Goal: Check status: Check status

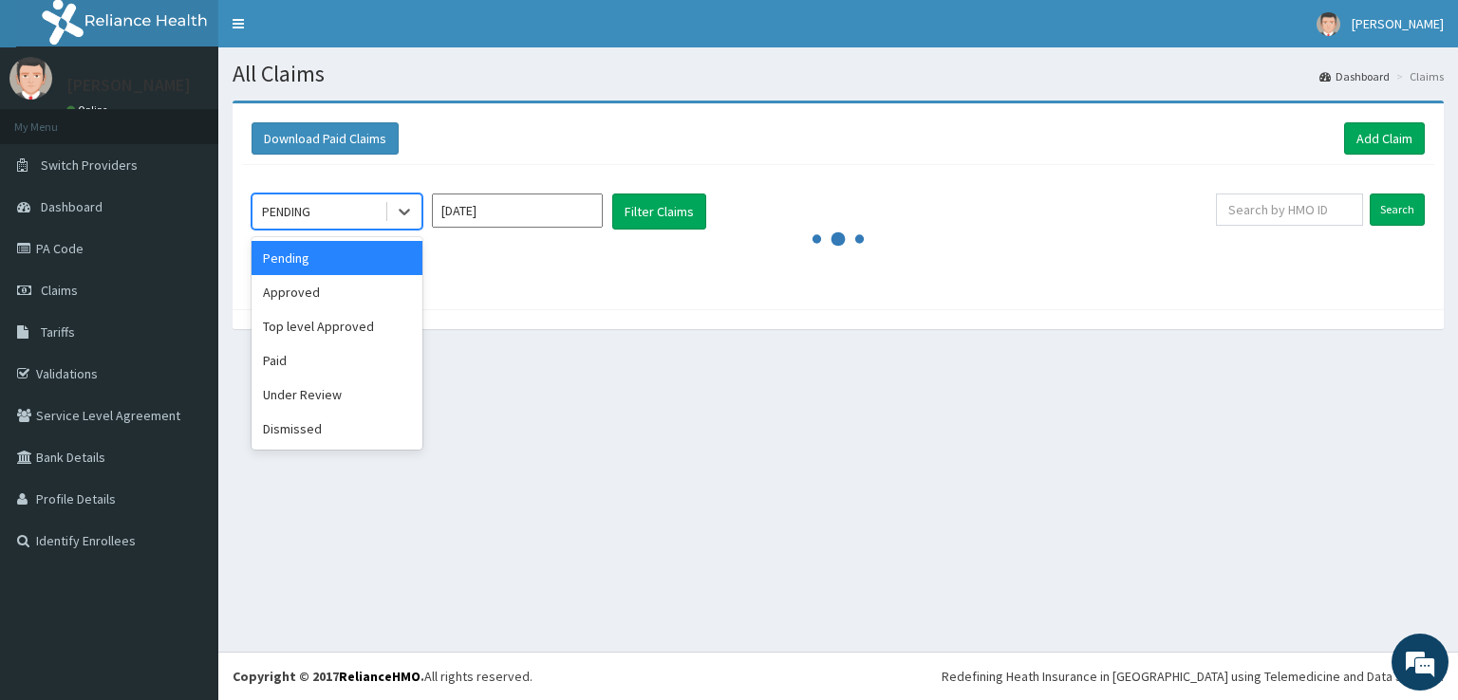
click at [403, 210] on icon at bounding box center [404, 211] width 19 height 19
click at [299, 360] on div "Paid" at bounding box center [337, 361] width 171 height 34
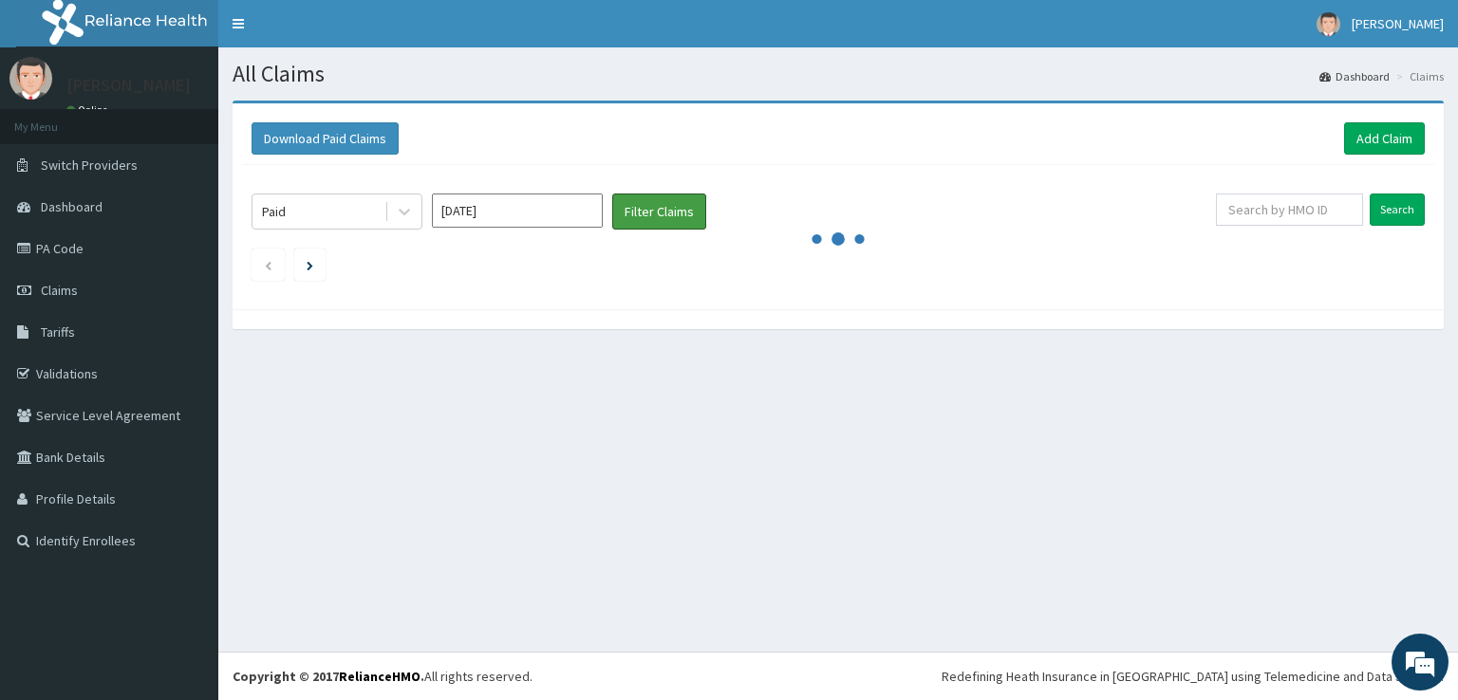
click at [651, 214] on button "Filter Claims" at bounding box center [659, 212] width 94 height 36
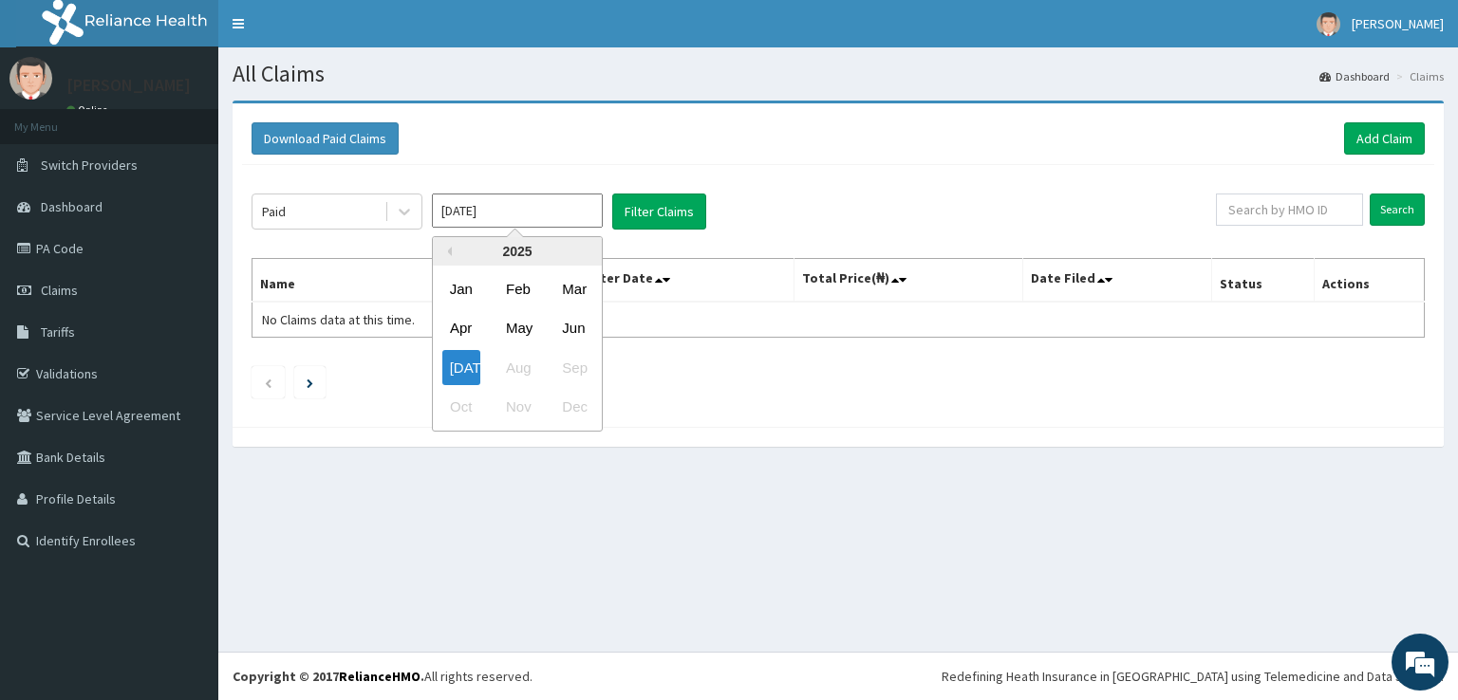
click at [486, 206] on input "[DATE]" at bounding box center [517, 211] width 171 height 34
click at [456, 366] on div "[DATE]" at bounding box center [461, 367] width 38 height 35
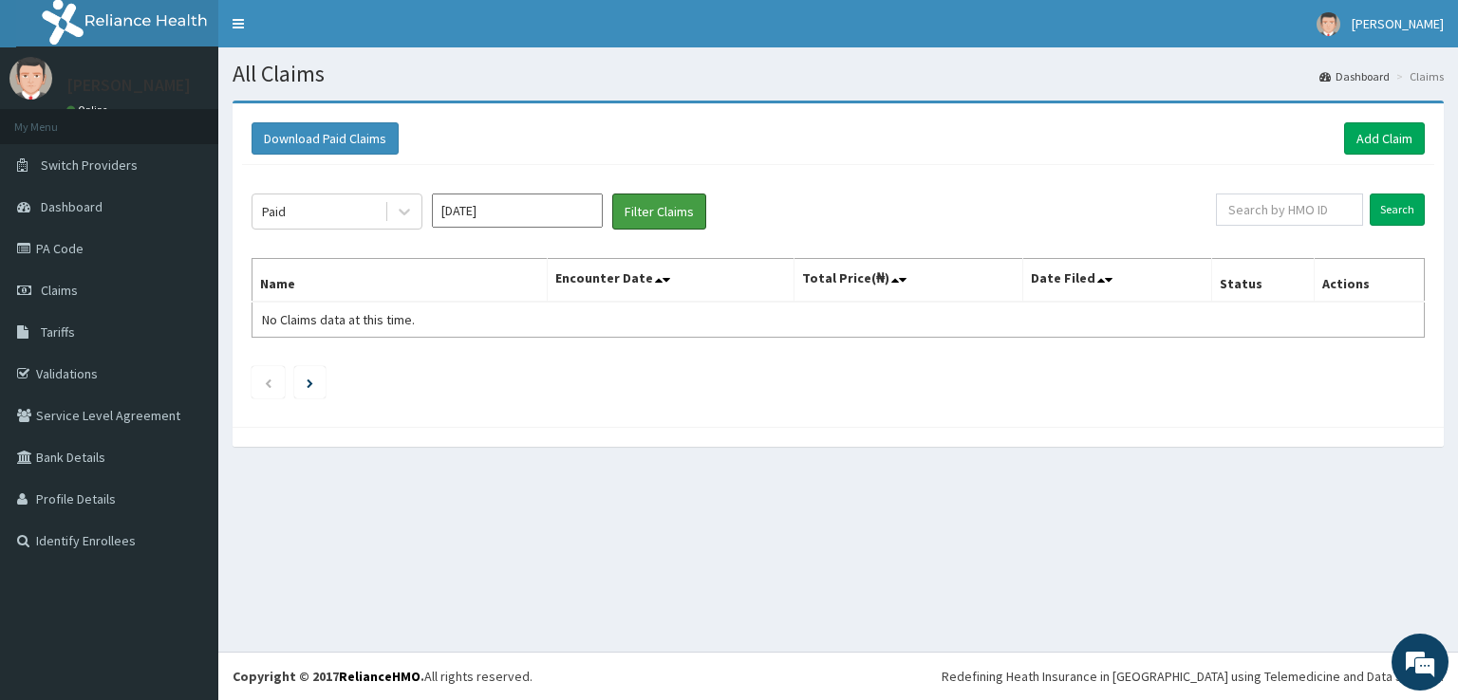
click at [668, 213] on button "Filter Claims" at bounding box center [659, 212] width 94 height 36
click at [651, 208] on button "Filter Claims" at bounding box center [659, 212] width 94 height 36
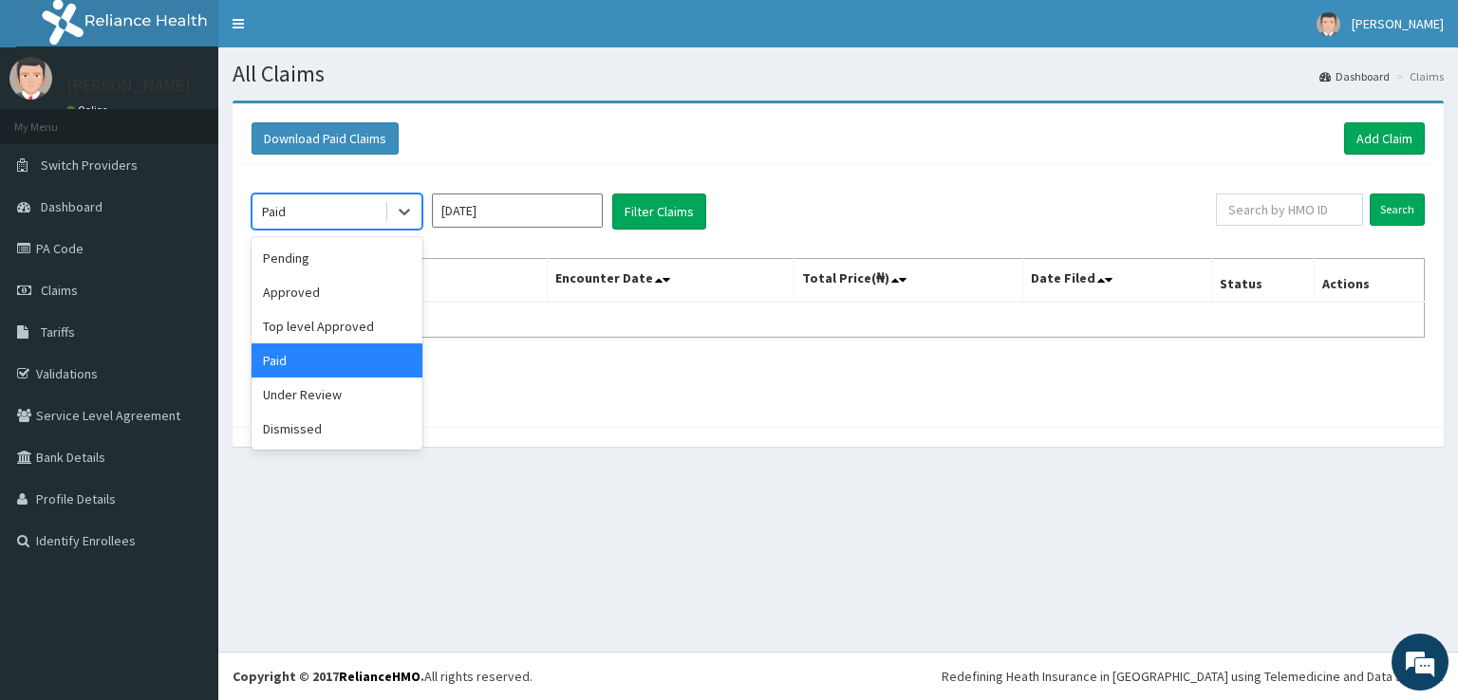
click at [402, 214] on icon at bounding box center [404, 213] width 11 height 7
click at [349, 362] on div "Paid" at bounding box center [337, 361] width 171 height 34
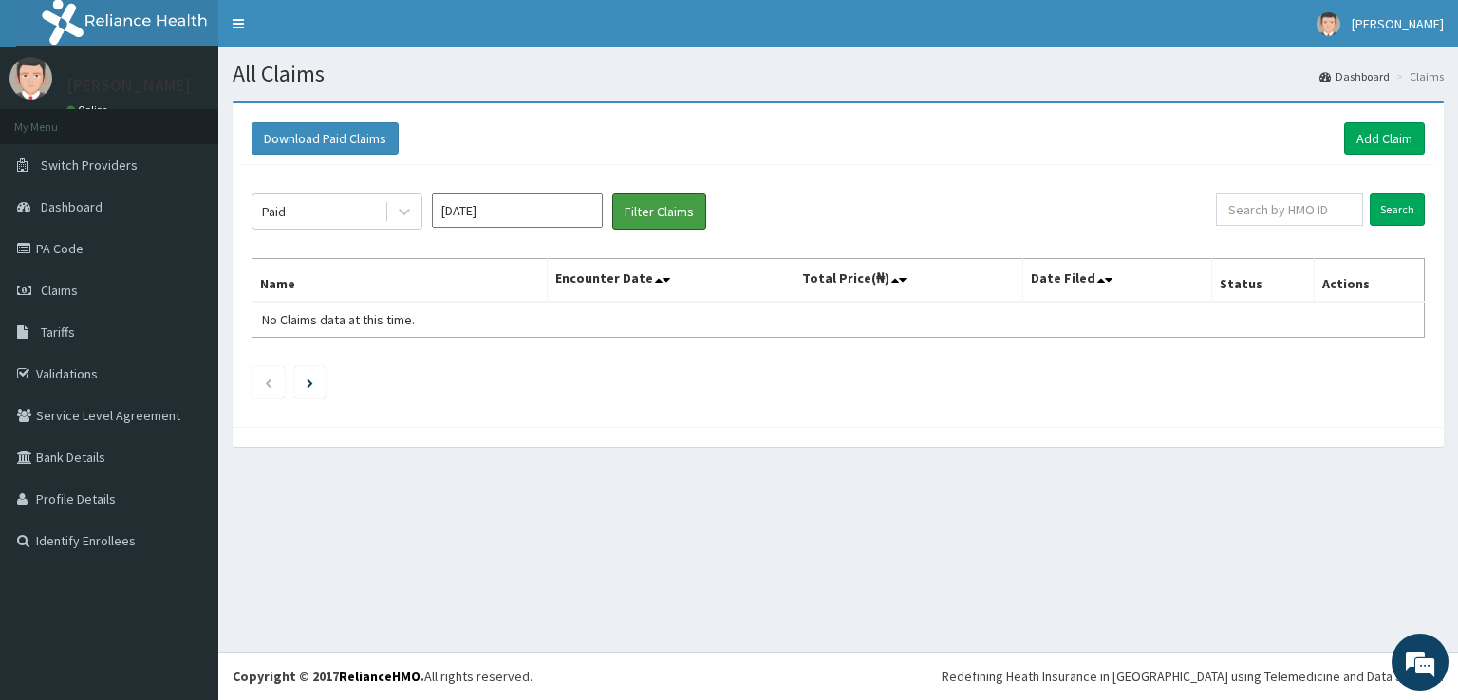
click at [661, 208] on button "Filter Claims" at bounding box center [659, 212] width 94 height 36
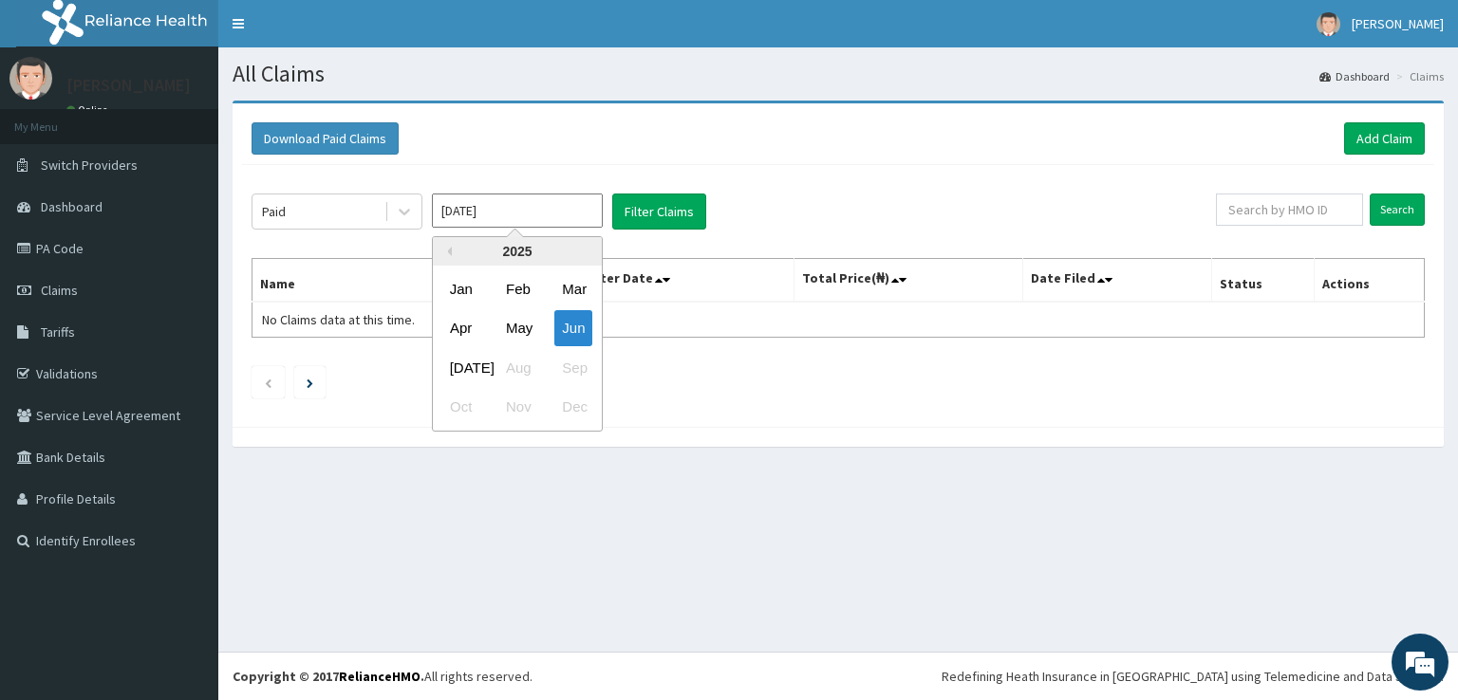
click at [472, 214] on input "[DATE]" at bounding box center [517, 211] width 171 height 34
click at [464, 364] on div "[DATE]" at bounding box center [461, 367] width 38 height 35
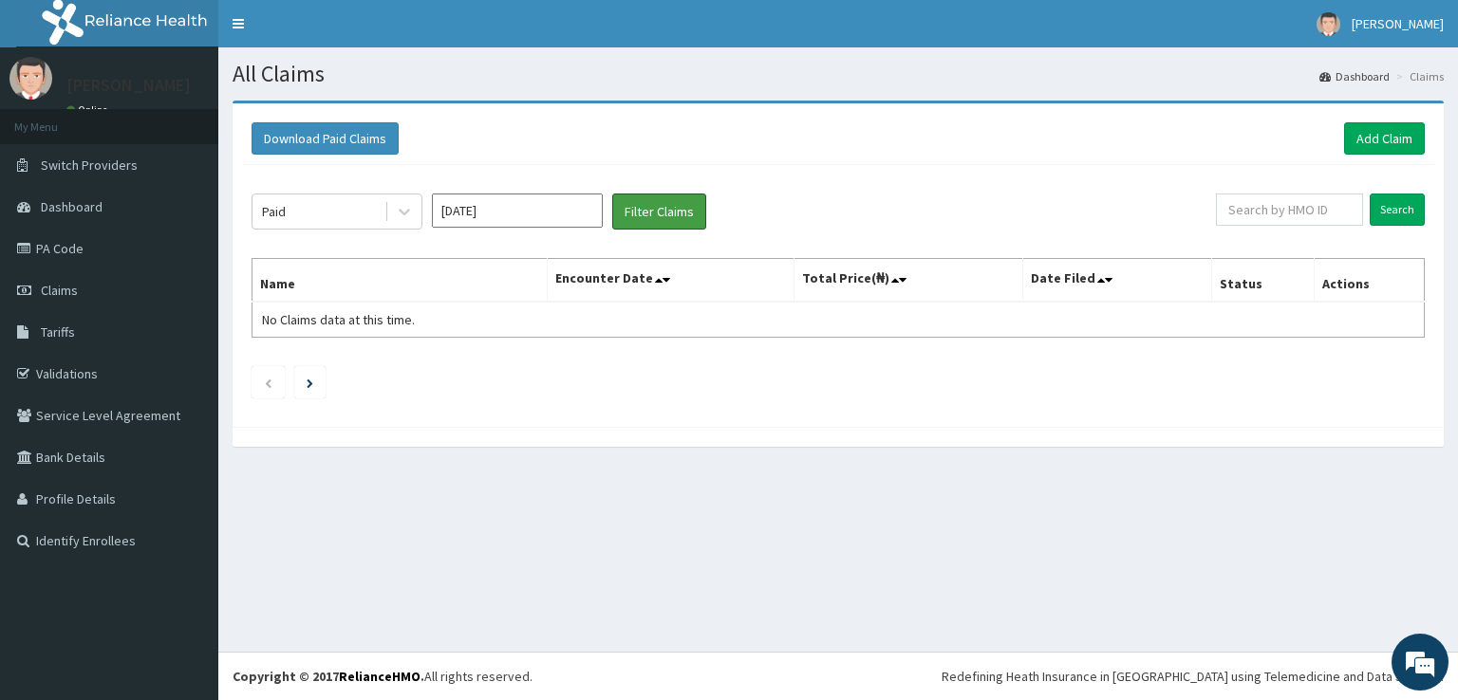
click at [671, 204] on button "Filter Claims" at bounding box center [659, 212] width 94 height 36
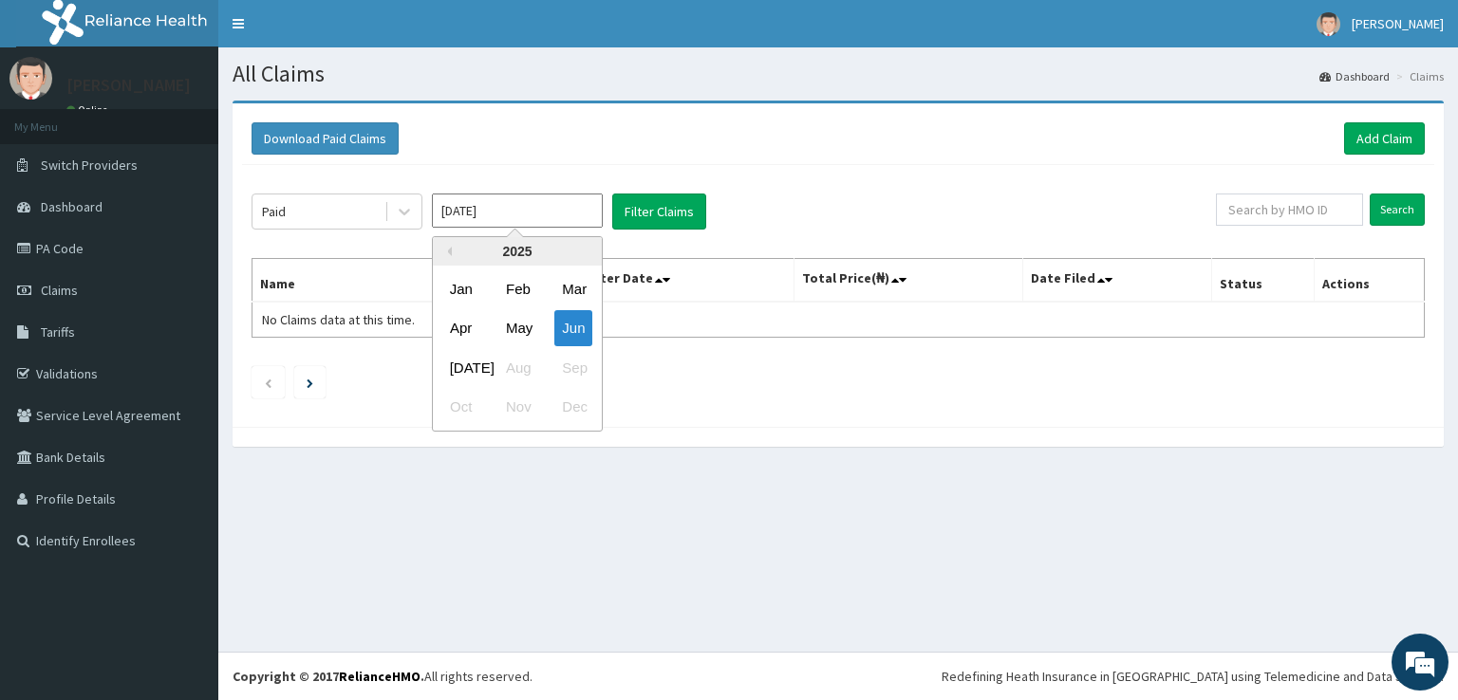
click at [481, 215] on input "[DATE]" at bounding box center [517, 211] width 171 height 34
click at [578, 339] on div "Jun" at bounding box center [573, 328] width 38 height 35
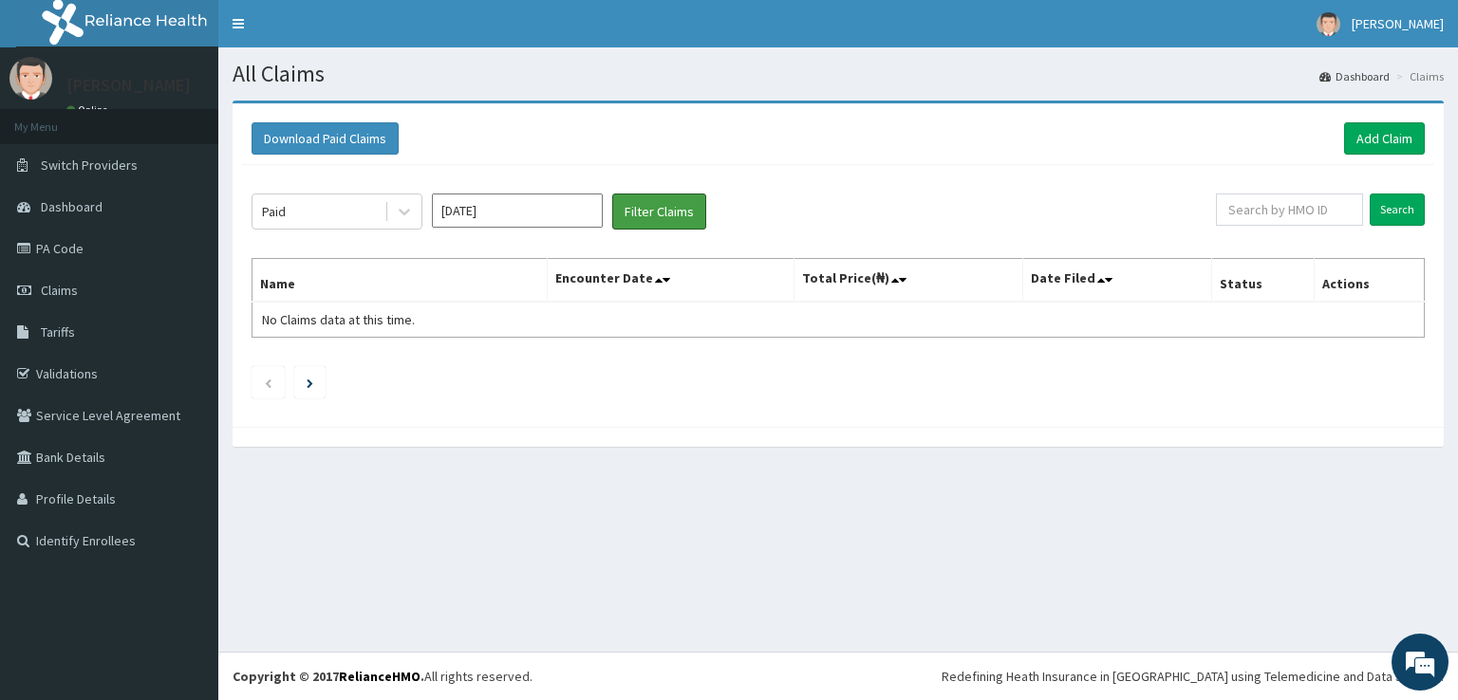
click at [659, 214] on button "Filter Claims" at bounding box center [659, 212] width 94 height 36
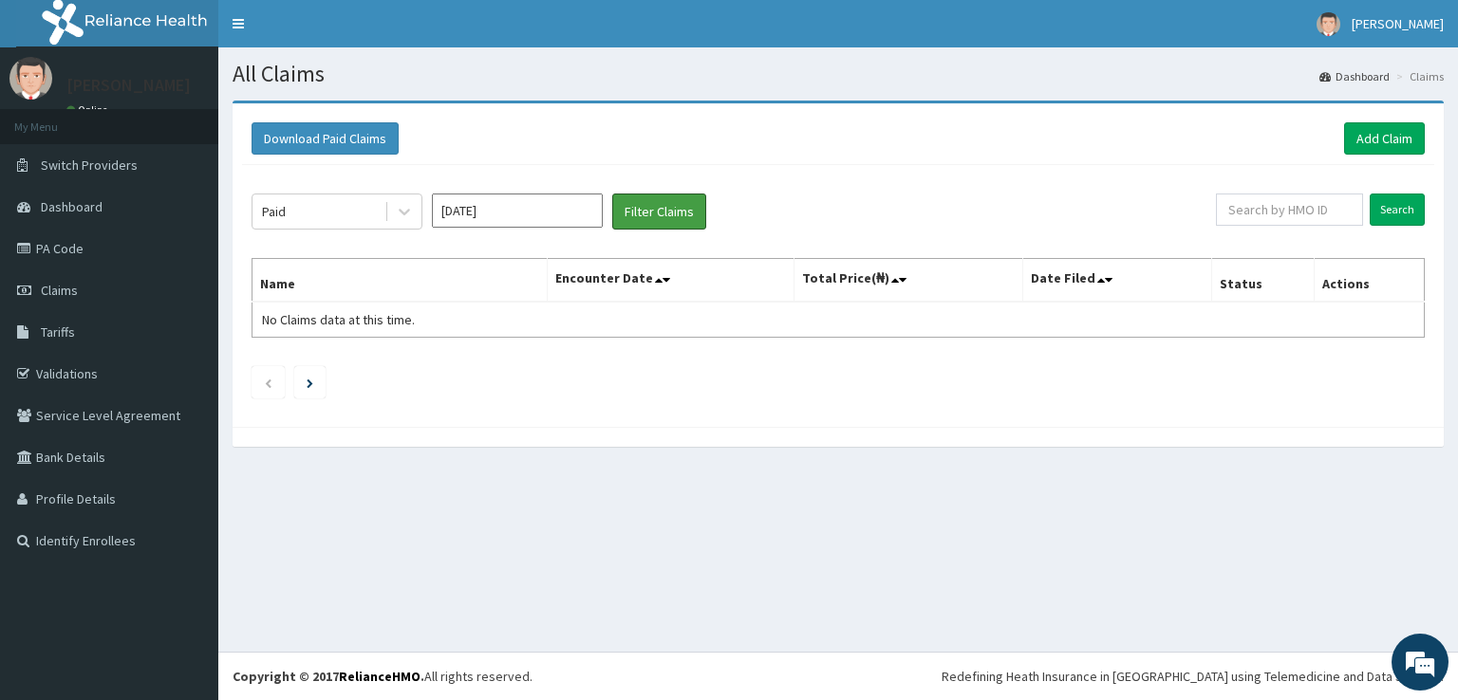
click at [667, 203] on button "Filter Claims" at bounding box center [659, 212] width 94 height 36
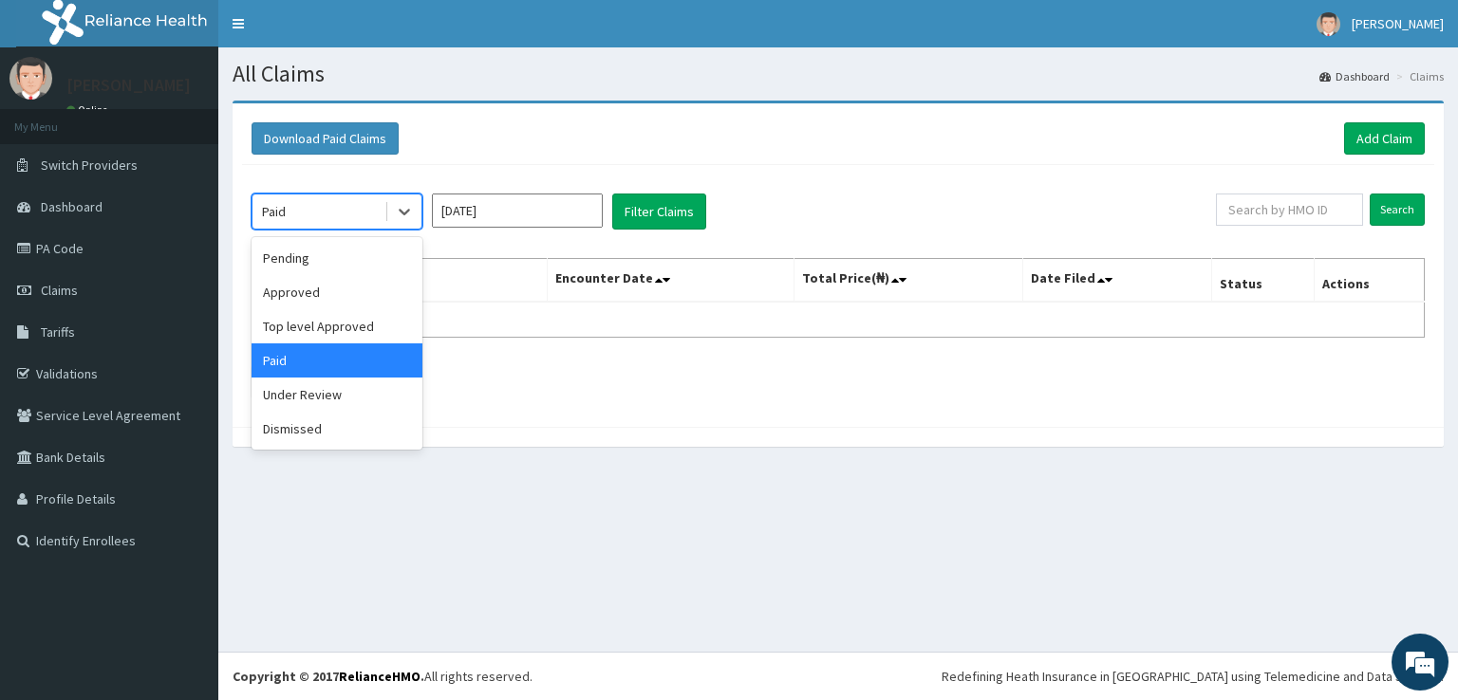
click at [403, 206] on icon at bounding box center [404, 211] width 19 height 19
click at [310, 299] on div "Approved" at bounding box center [337, 292] width 171 height 34
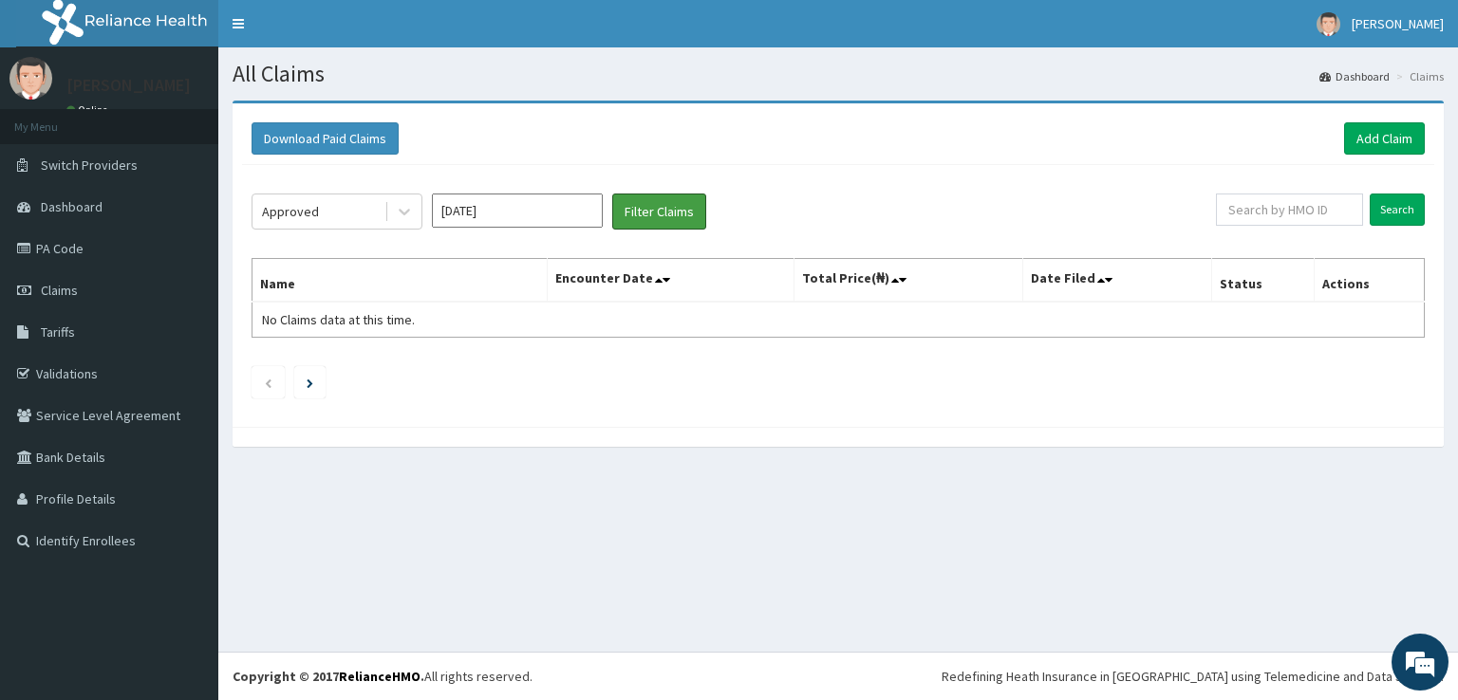
click at [656, 214] on button "Filter Claims" at bounding box center [659, 212] width 94 height 36
click at [406, 208] on icon at bounding box center [404, 211] width 19 height 19
click at [942, 502] on div "All Claims Dashboard Claims Download Paid Claims Add Claim × Note you can only …" at bounding box center [838, 349] width 1240 height 605
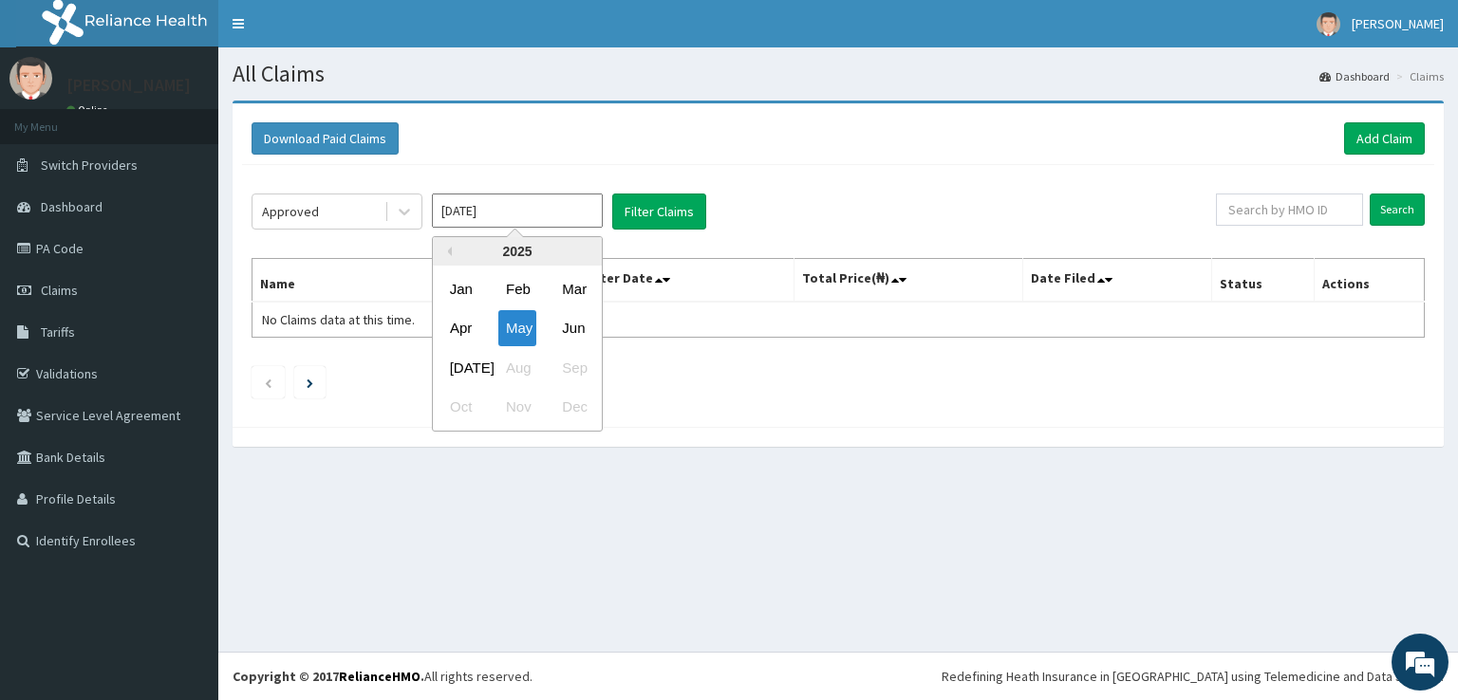
click at [509, 213] on input "[DATE]" at bounding box center [517, 211] width 171 height 34
click at [461, 363] on div "[DATE]" at bounding box center [461, 367] width 38 height 35
type input "[DATE]"
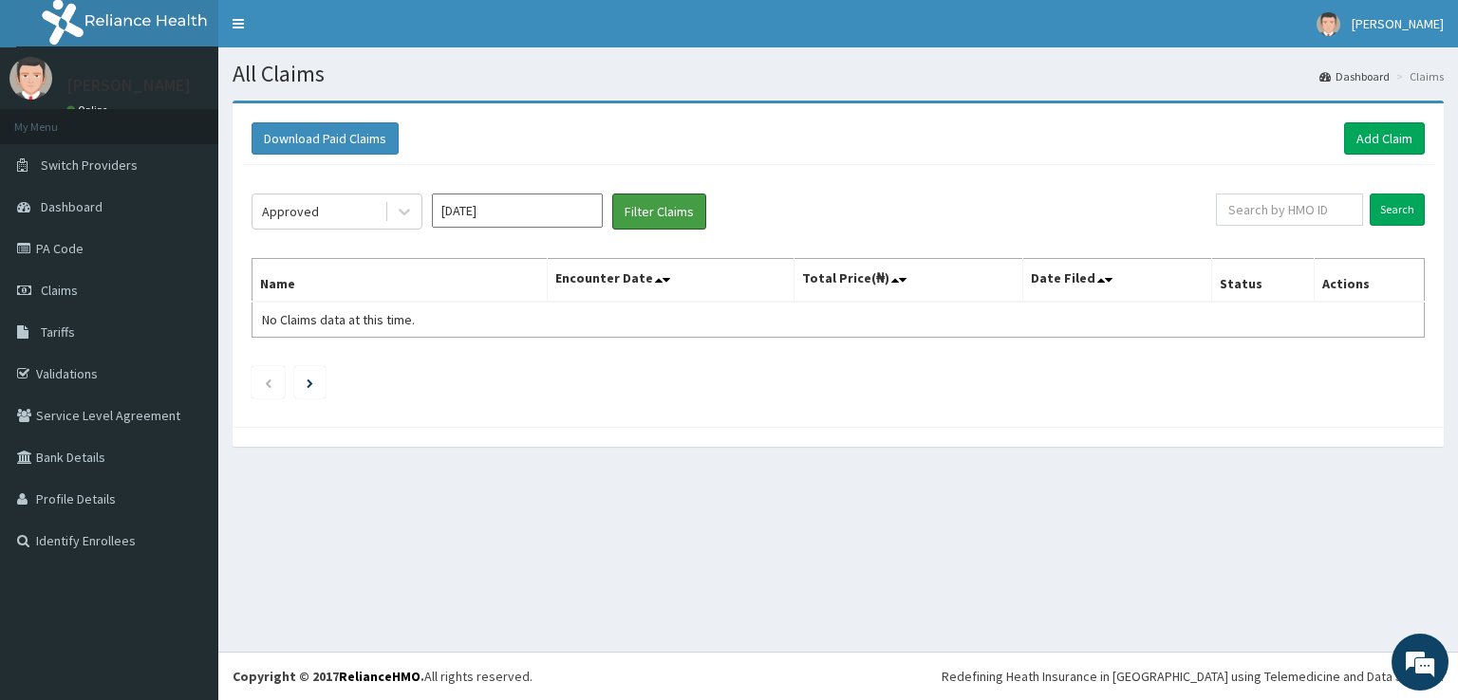
click at [651, 221] on button "Filter Claims" at bounding box center [659, 212] width 94 height 36
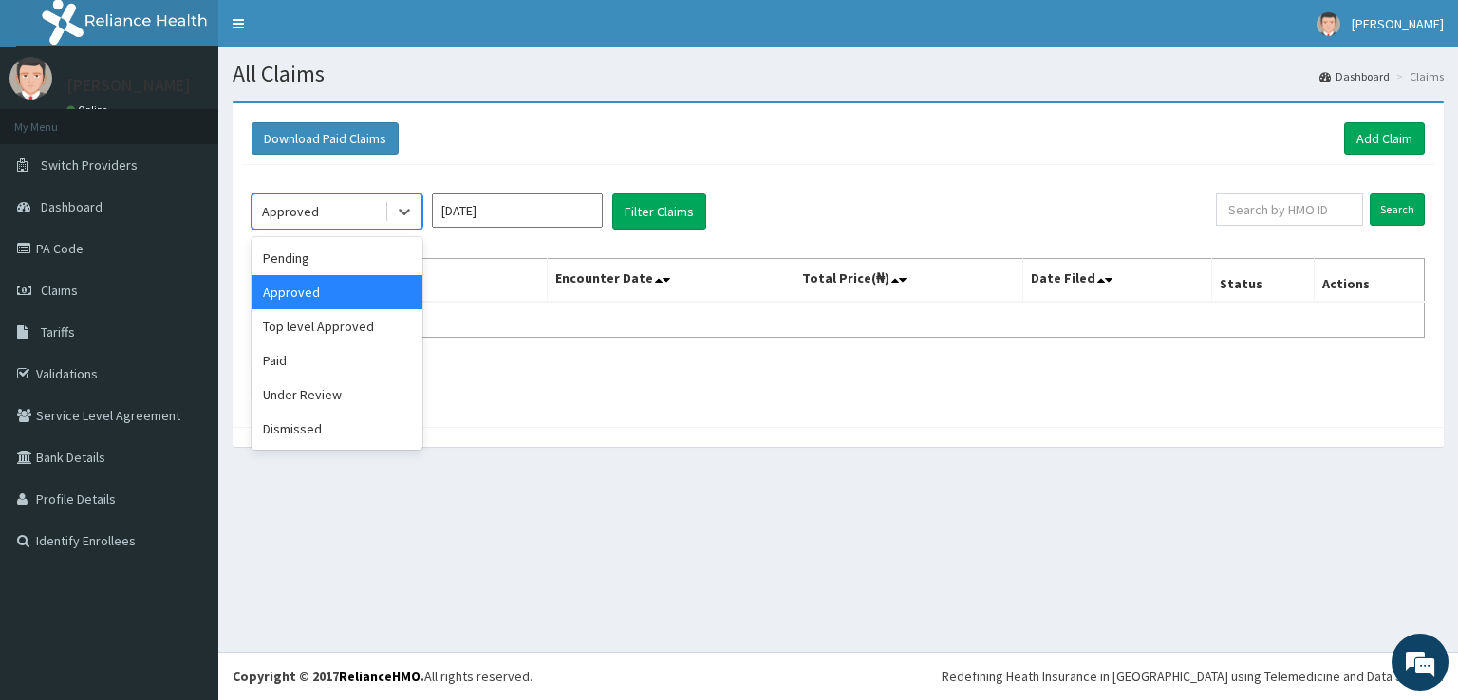
click at [406, 215] on icon at bounding box center [404, 211] width 19 height 19
click at [292, 362] on div "Paid" at bounding box center [337, 361] width 171 height 34
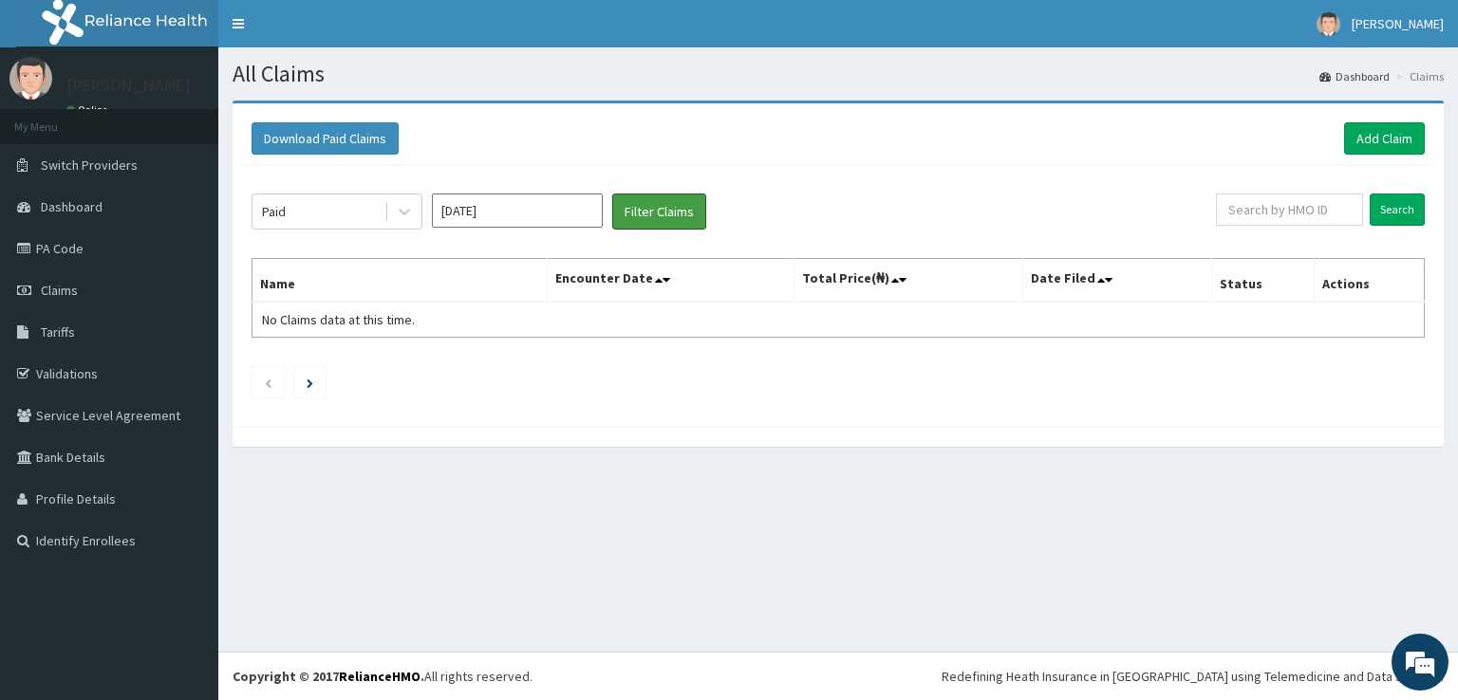
click at [668, 203] on button "Filter Claims" at bounding box center [659, 212] width 94 height 36
click at [634, 210] on button "Filter Claims" at bounding box center [659, 212] width 94 height 36
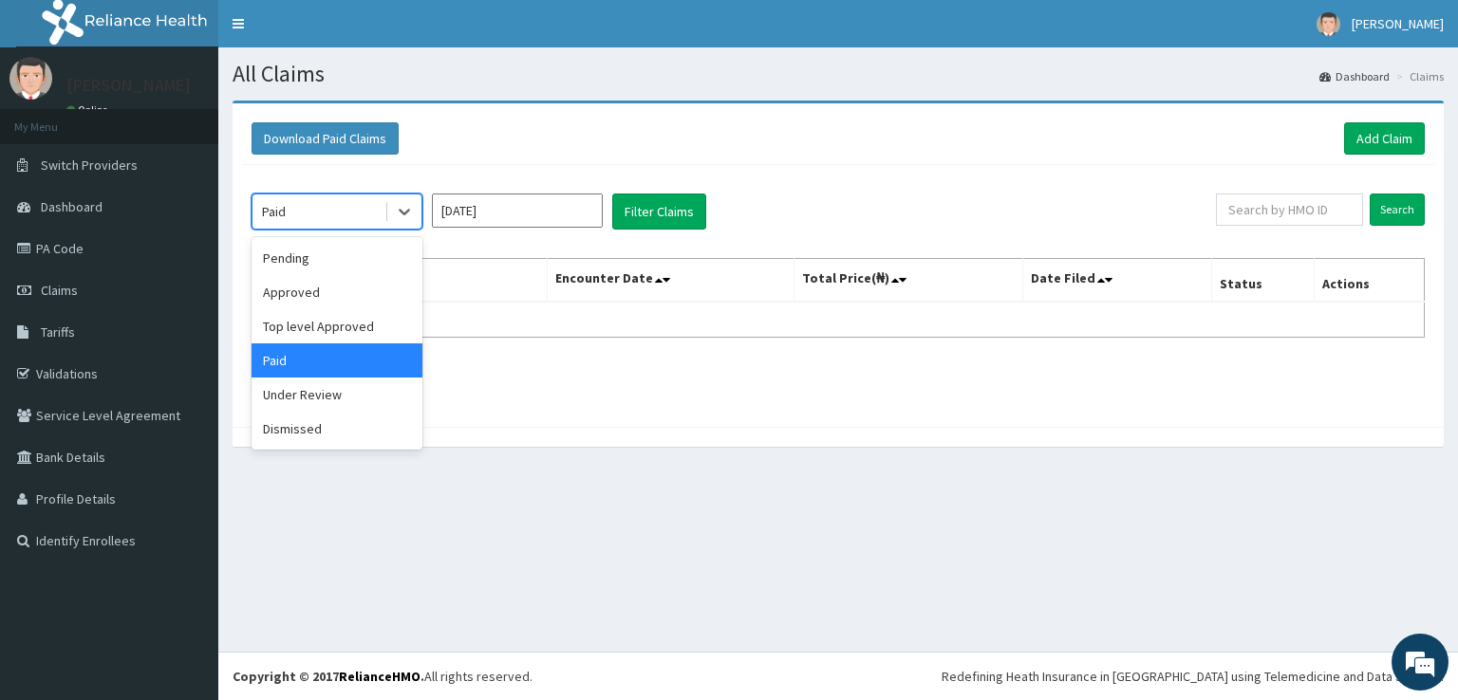
click at [410, 206] on icon at bounding box center [404, 211] width 19 height 19
click at [289, 361] on div "Paid" at bounding box center [337, 361] width 171 height 34
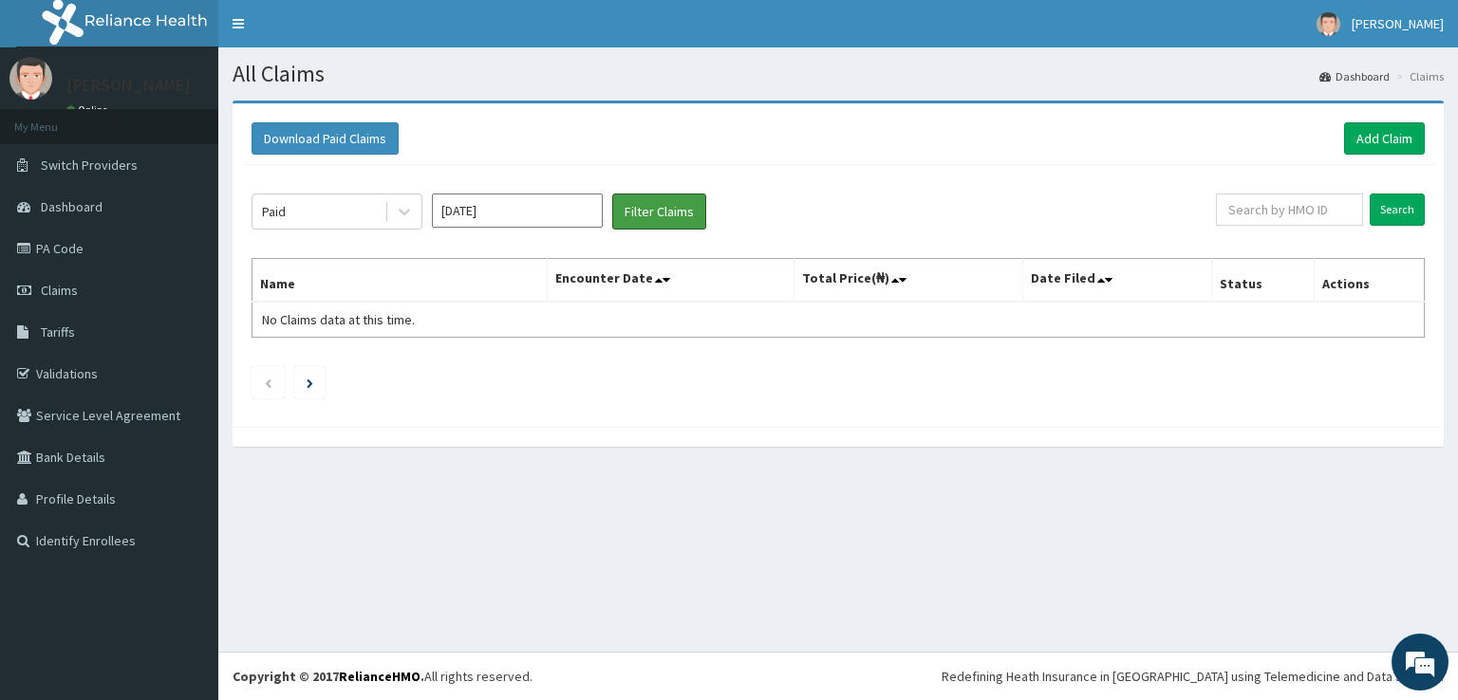
click at [649, 213] on button "Filter Claims" at bounding box center [659, 212] width 94 height 36
click at [412, 207] on icon at bounding box center [404, 211] width 19 height 19
click at [76, 200] on span "Dashboard" at bounding box center [72, 206] width 62 height 17
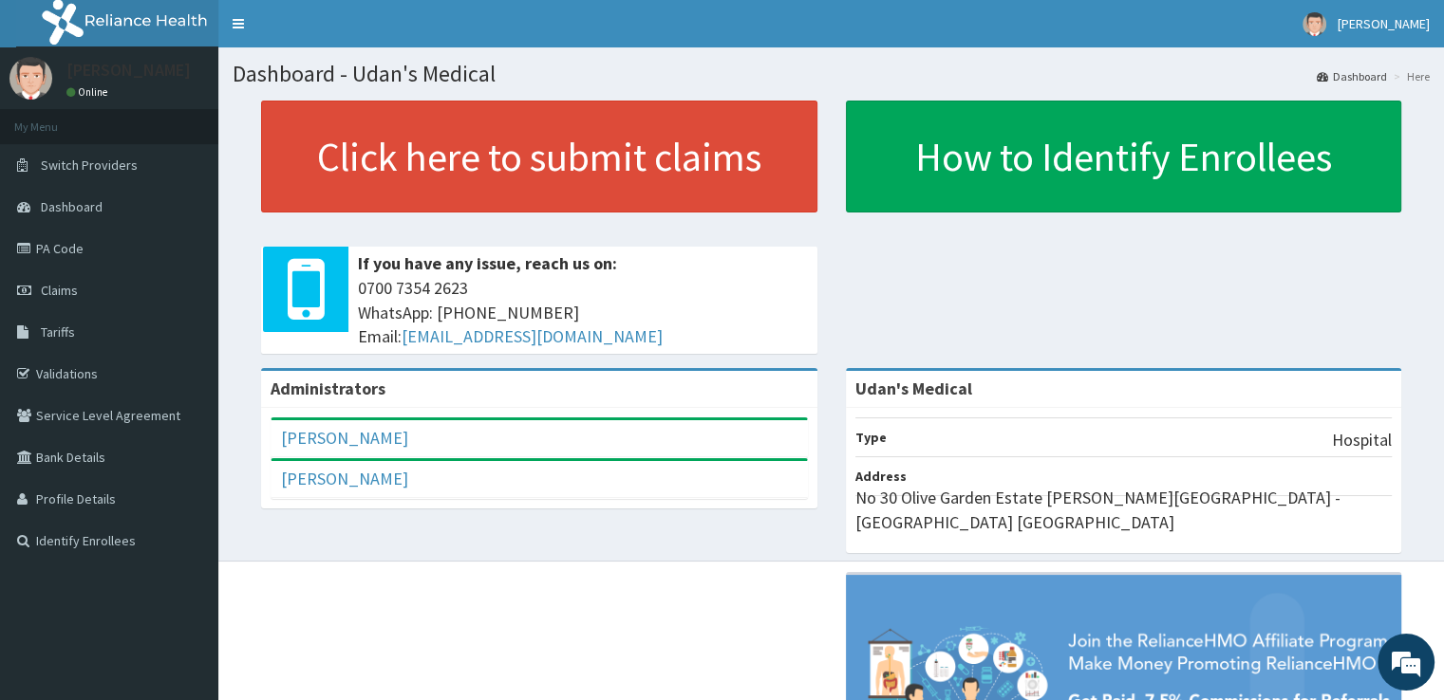
click at [58, 289] on span "Claims" at bounding box center [59, 290] width 37 height 17
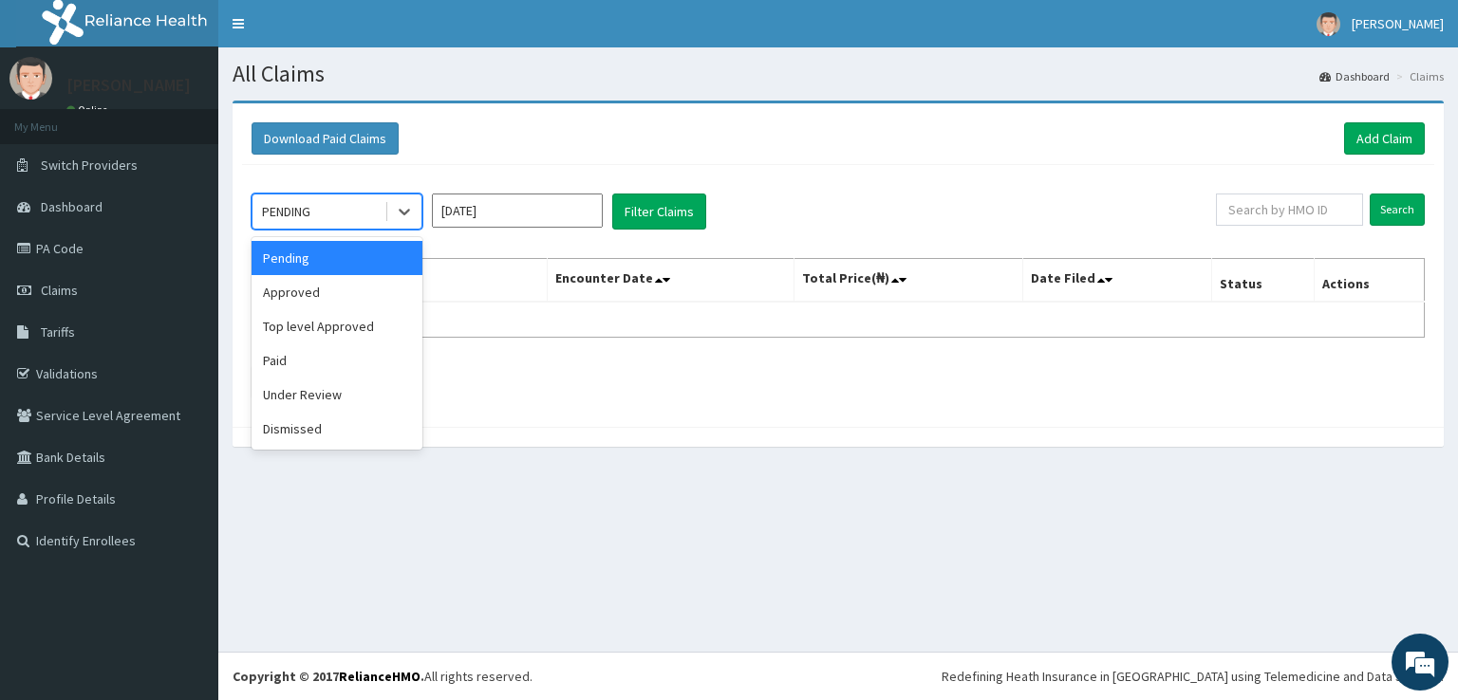
click at [401, 210] on icon at bounding box center [404, 213] width 11 height 7
click at [290, 367] on div "Paid" at bounding box center [337, 361] width 171 height 34
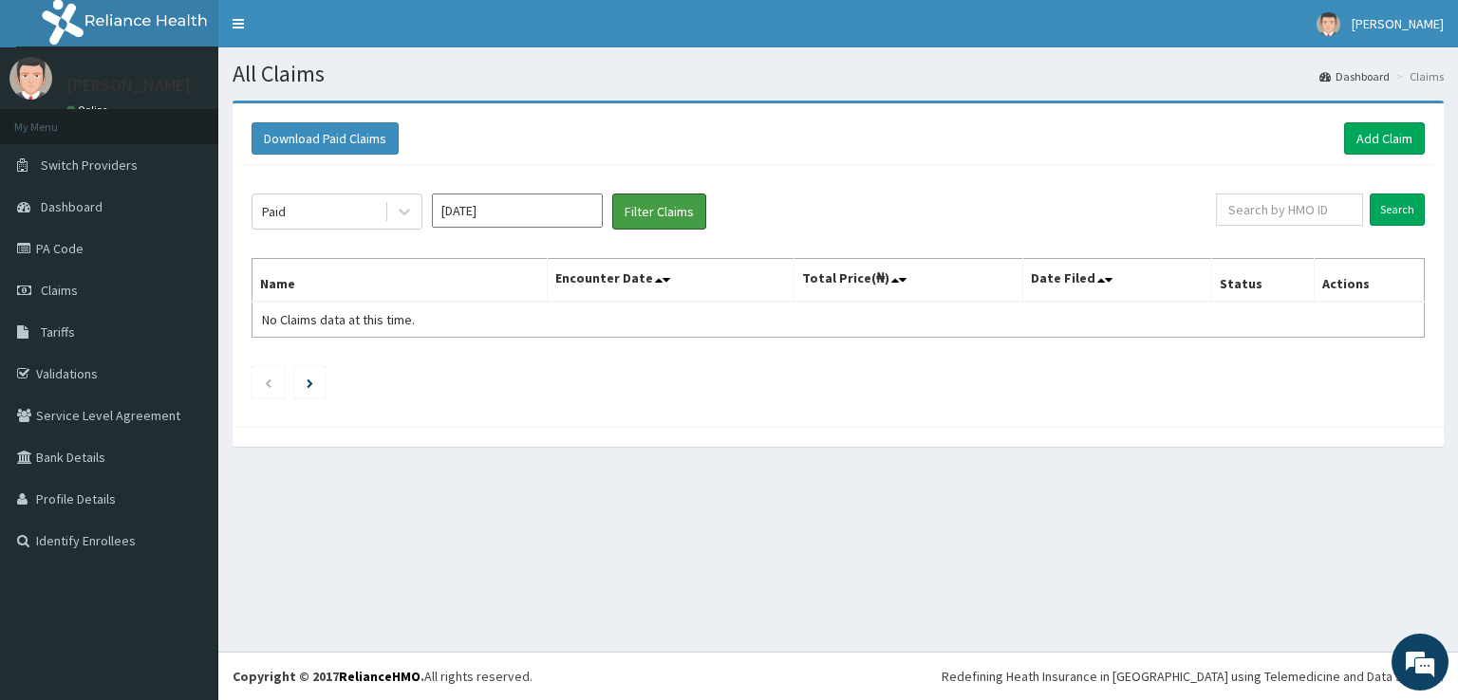
click at [640, 217] on button "Filter Claims" at bounding box center [659, 212] width 94 height 36
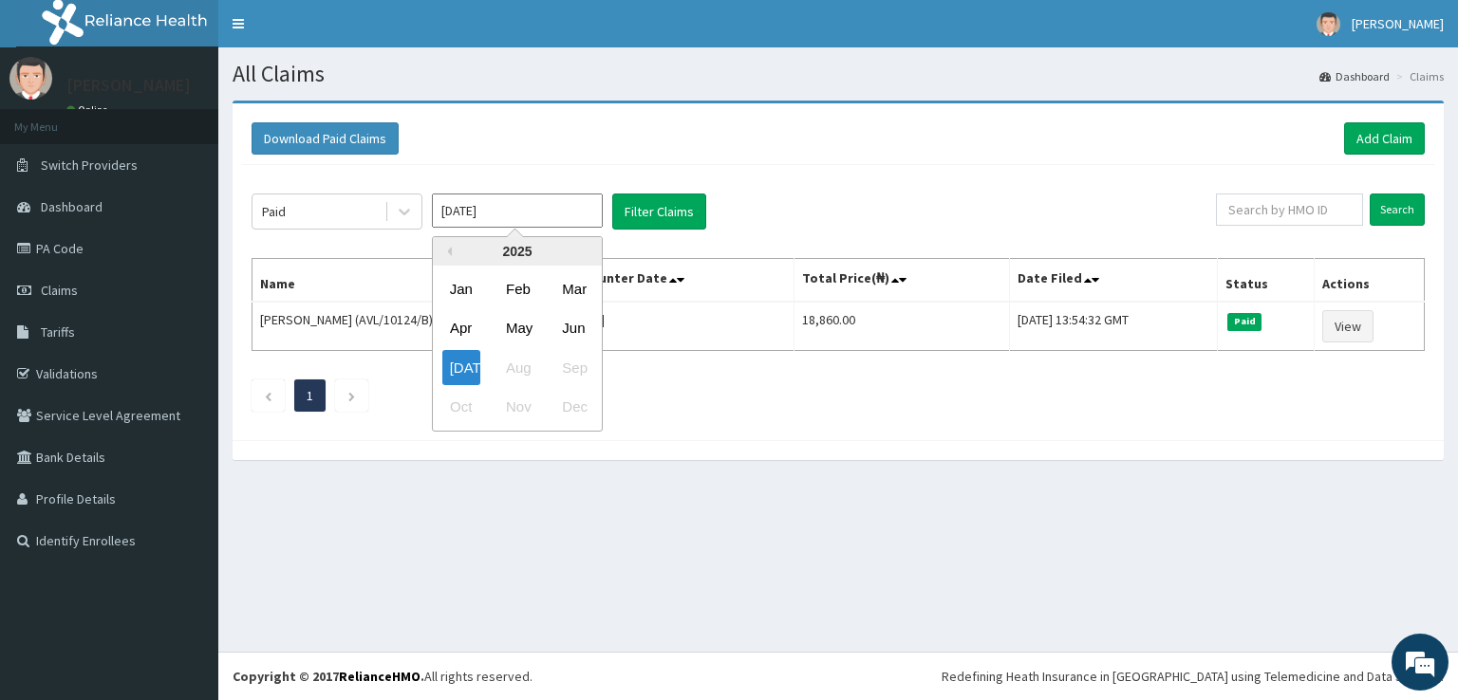
click at [527, 212] on input "[DATE]" at bounding box center [517, 211] width 171 height 34
click at [478, 360] on div "[DATE]" at bounding box center [461, 367] width 38 height 35
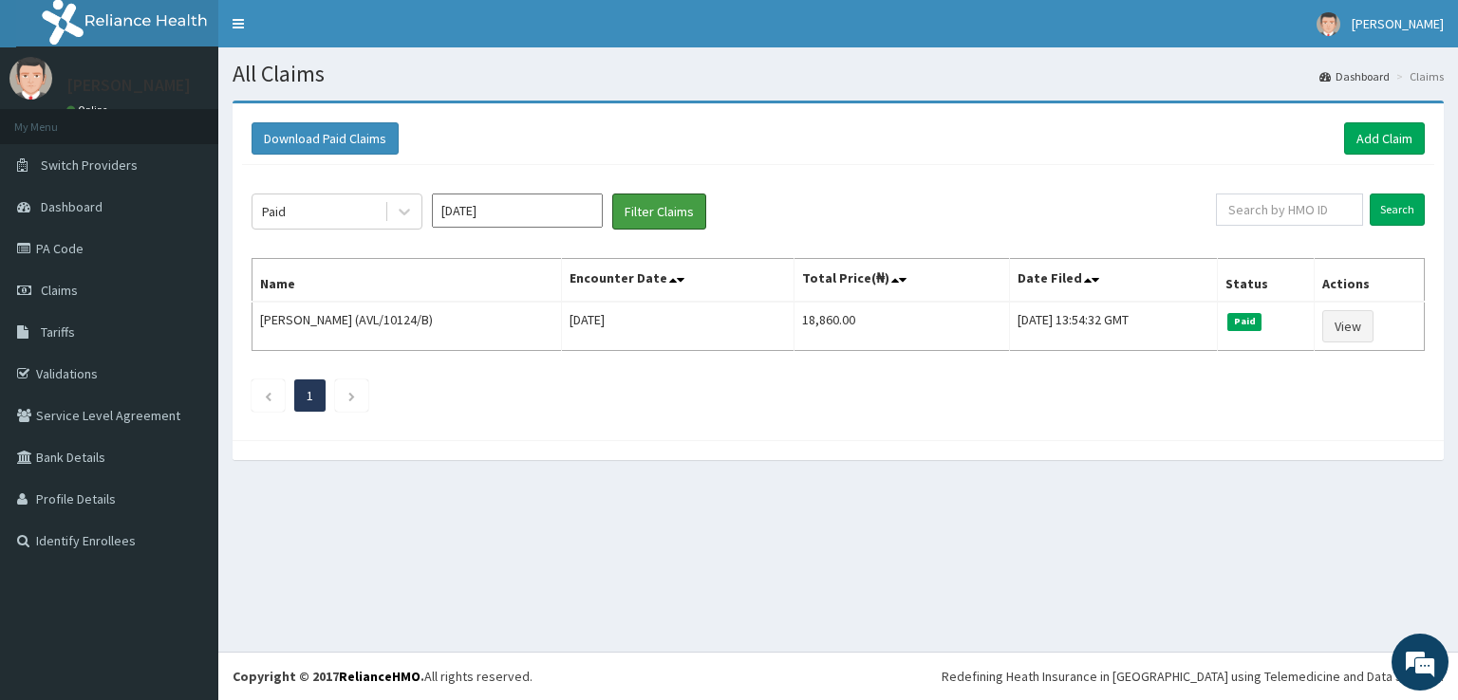
click at [664, 202] on button "Filter Claims" at bounding box center [659, 212] width 94 height 36
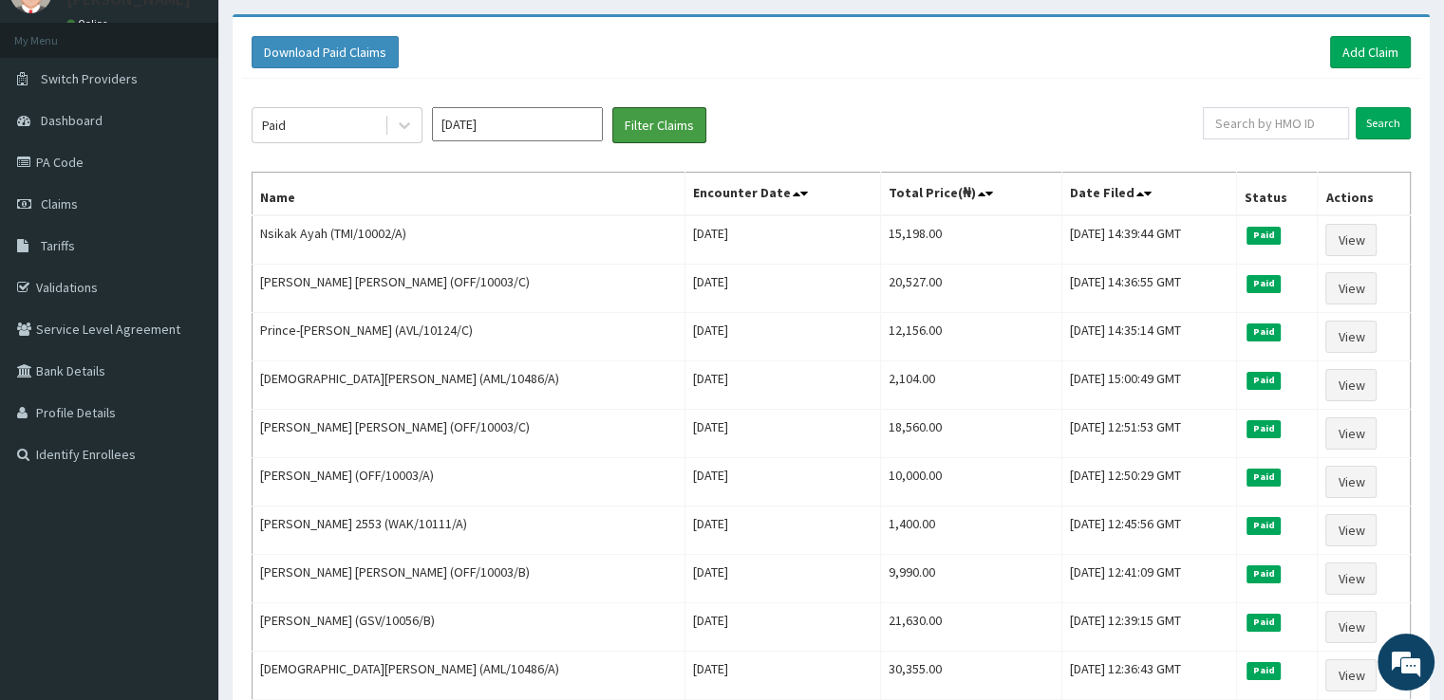
scroll to position [76, 0]
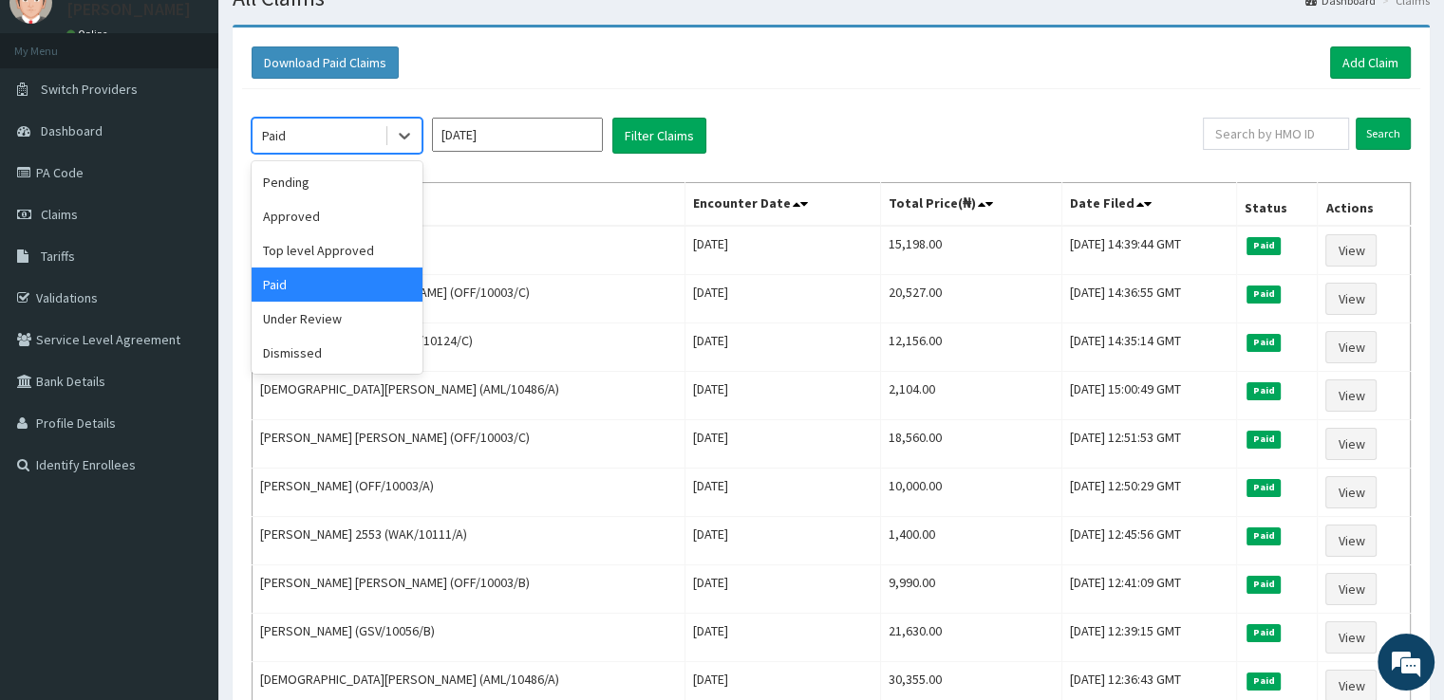
click at [403, 134] on icon at bounding box center [404, 135] width 19 height 19
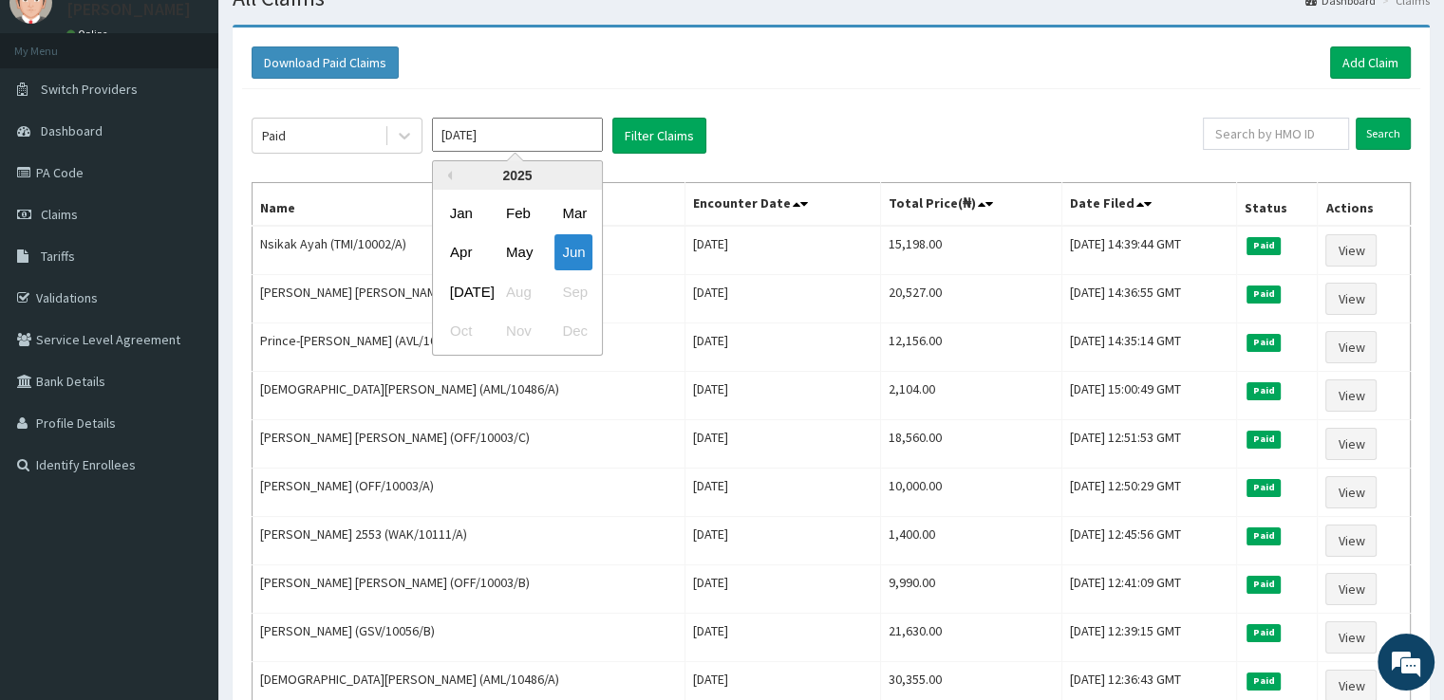
click at [497, 132] on input "[DATE]" at bounding box center [517, 135] width 171 height 34
click at [459, 292] on div "[DATE]" at bounding box center [461, 291] width 38 height 35
click at [524, 118] on input "[DATE]" at bounding box center [517, 135] width 171 height 34
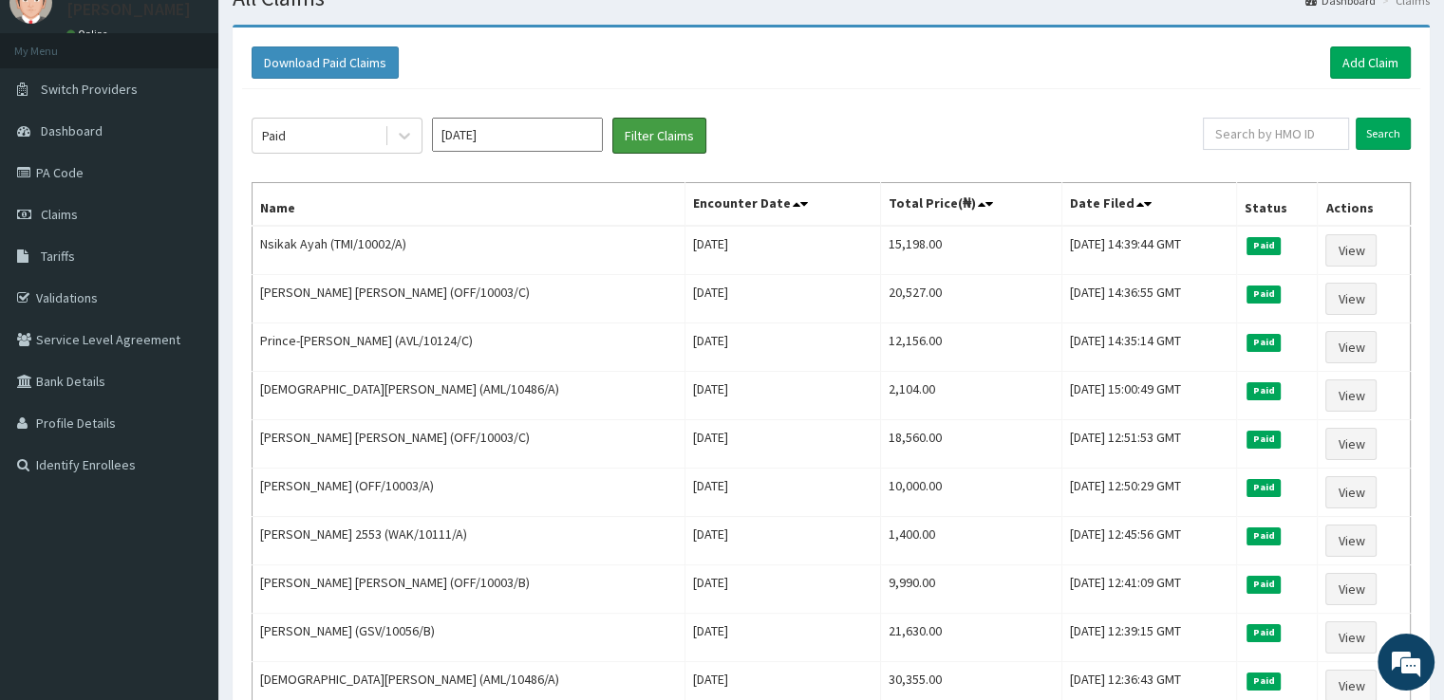
click at [645, 127] on button "Filter Claims" at bounding box center [659, 136] width 94 height 36
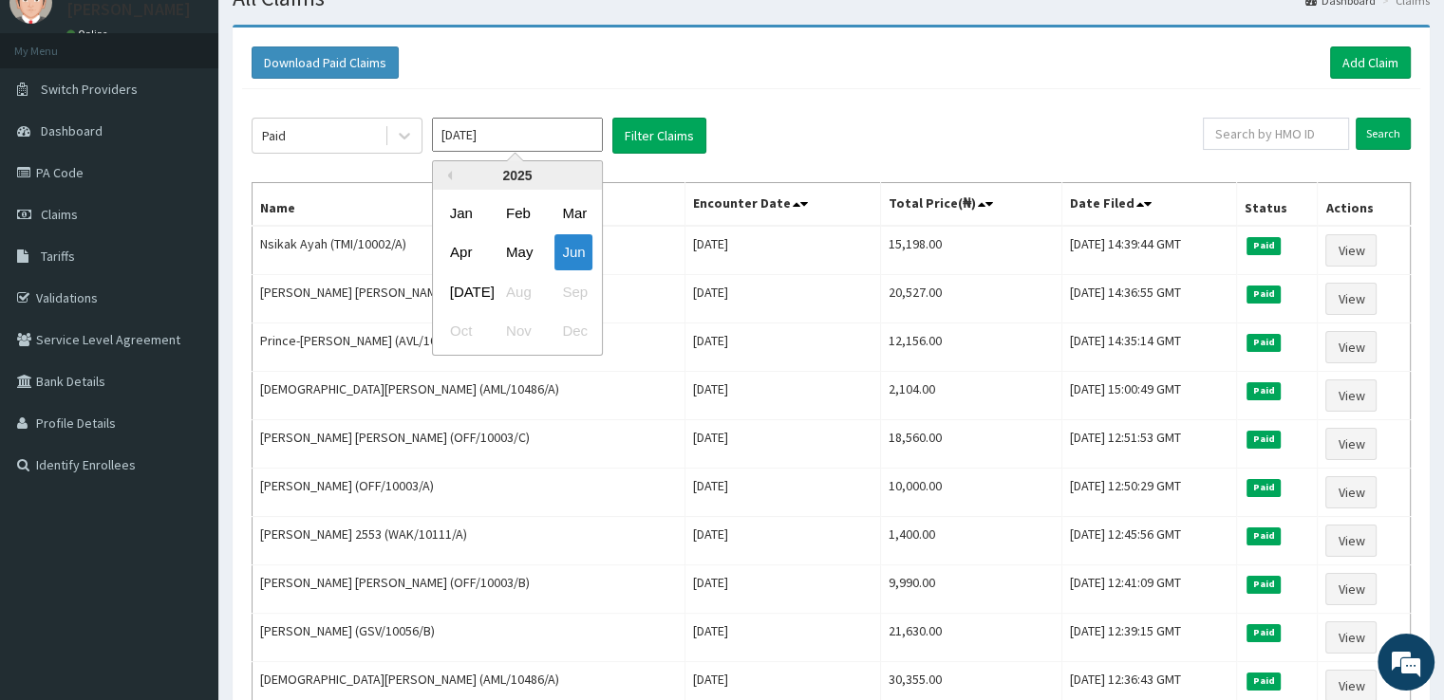
click at [463, 133] on input "[DATE]" at bounding box center [517, 135] width 171 height 34
click at [521, 292] on div "Jul Aug Sep" at bounding box center [517, 291] width 169 height 39
click at [457, 293] on div "[DATE]" at bounding box center [461, 291] width 38 height 35
click at [464, 137] on input "[DATE]" at bounding box center [517, 135] width 171 height 34
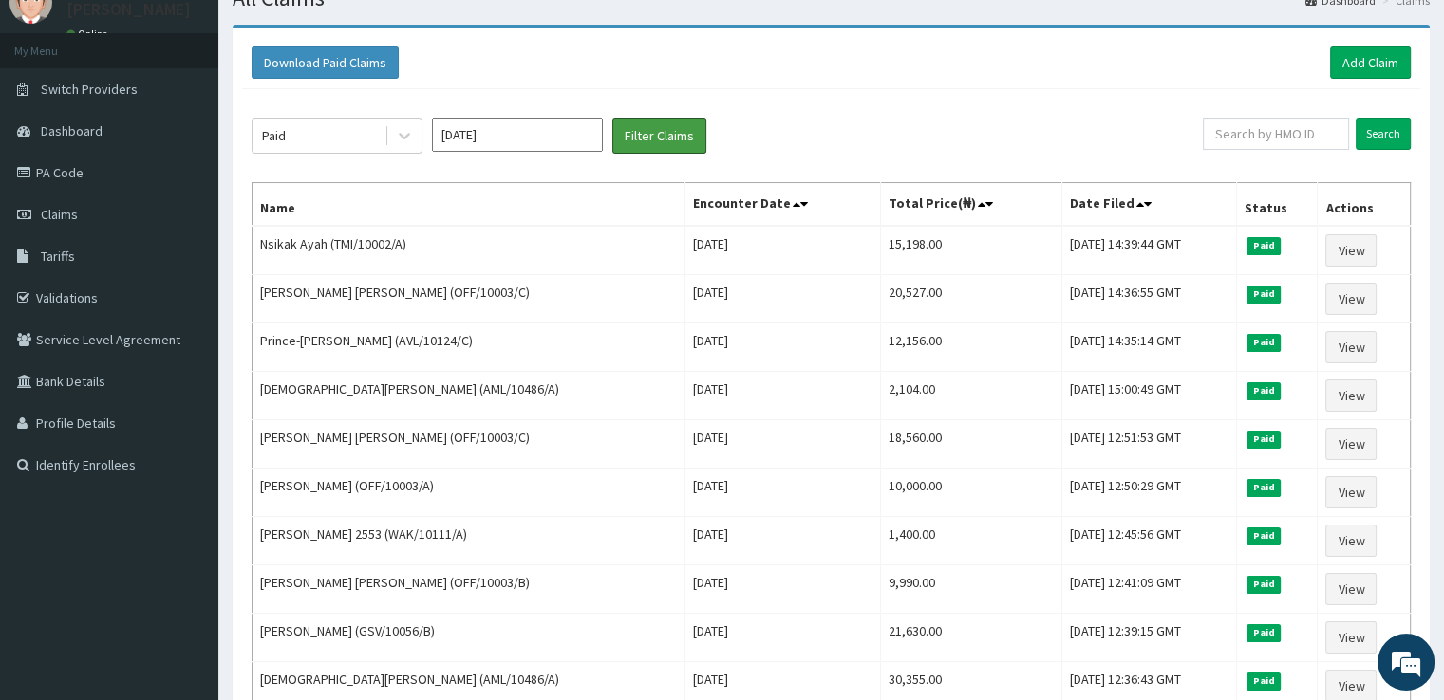
click at [645, 132] on button "Filter Claims" at bounding box center [659, 136] width 94 height 36
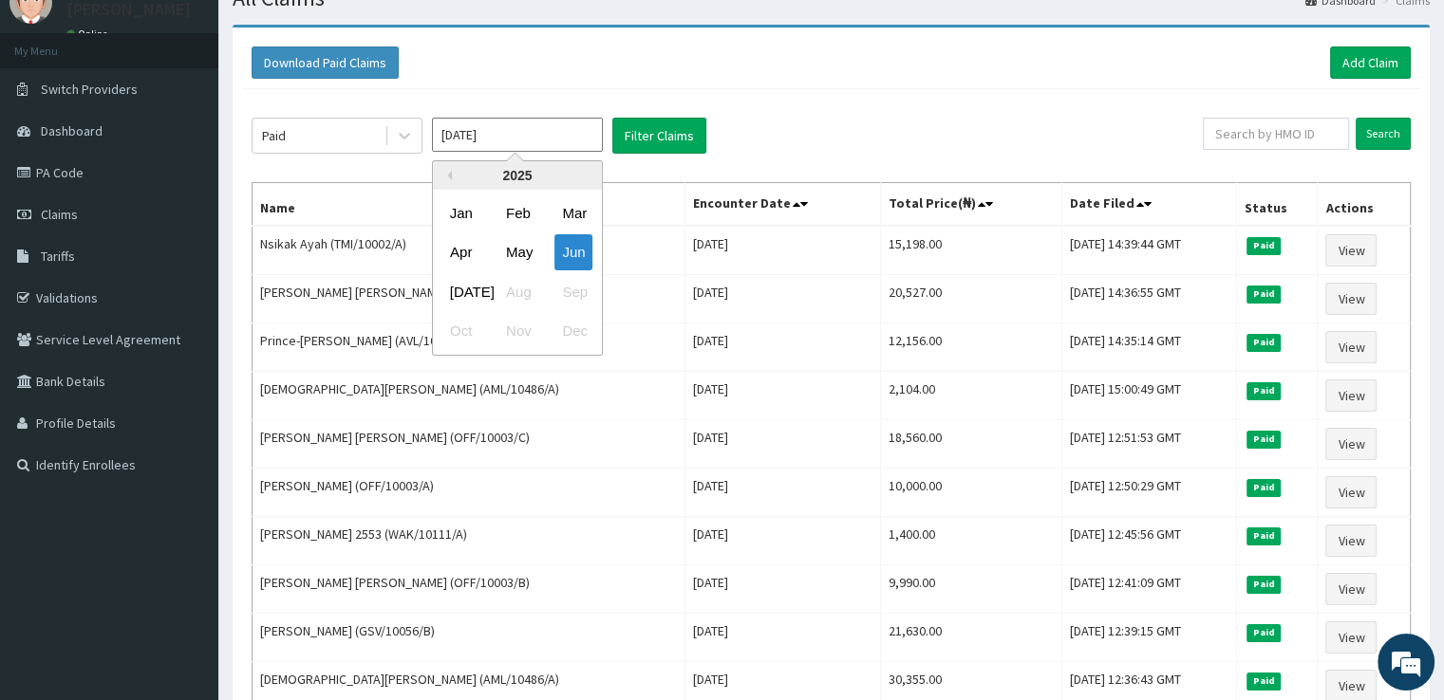
click at [471, 131] on input "[DATE]" at bounding box center [517, 135] width 171 height 34
click at [459, 289] on div "[DATE]" at bounding box center [461, 291] width 38 height 35
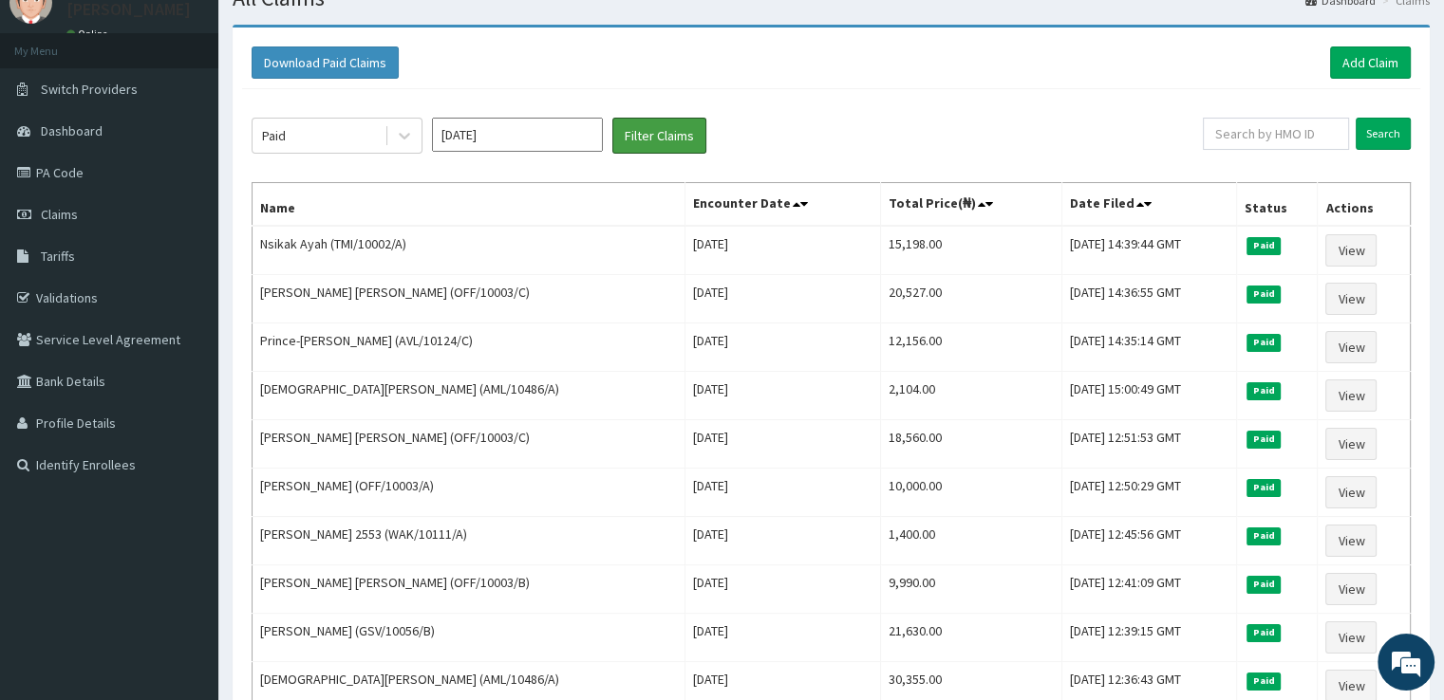
click at [650, 133] on button "Filter Claims" at bounding box center [659, 136] width 94 height 36
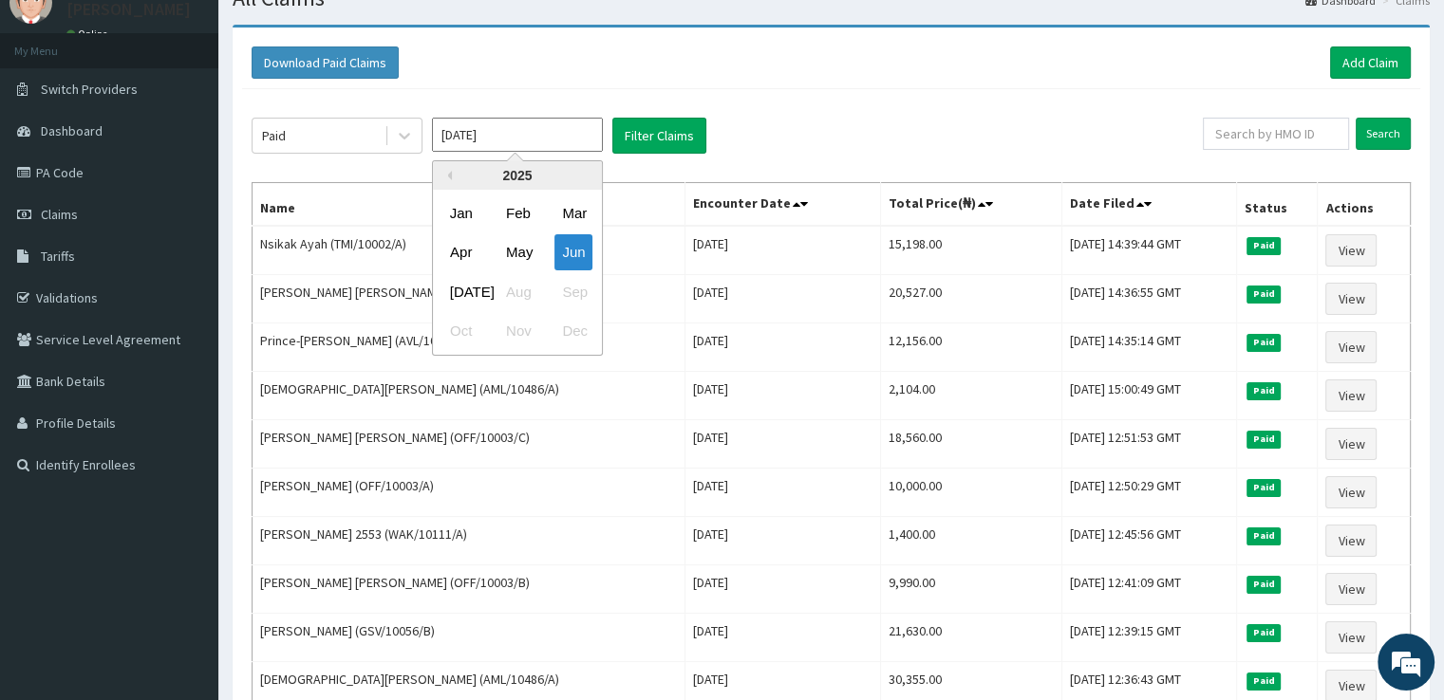
click at [499, 128] on input "[DATE]" at bounding box center [517, 135] width 171 height 34
type input "[DATE]"
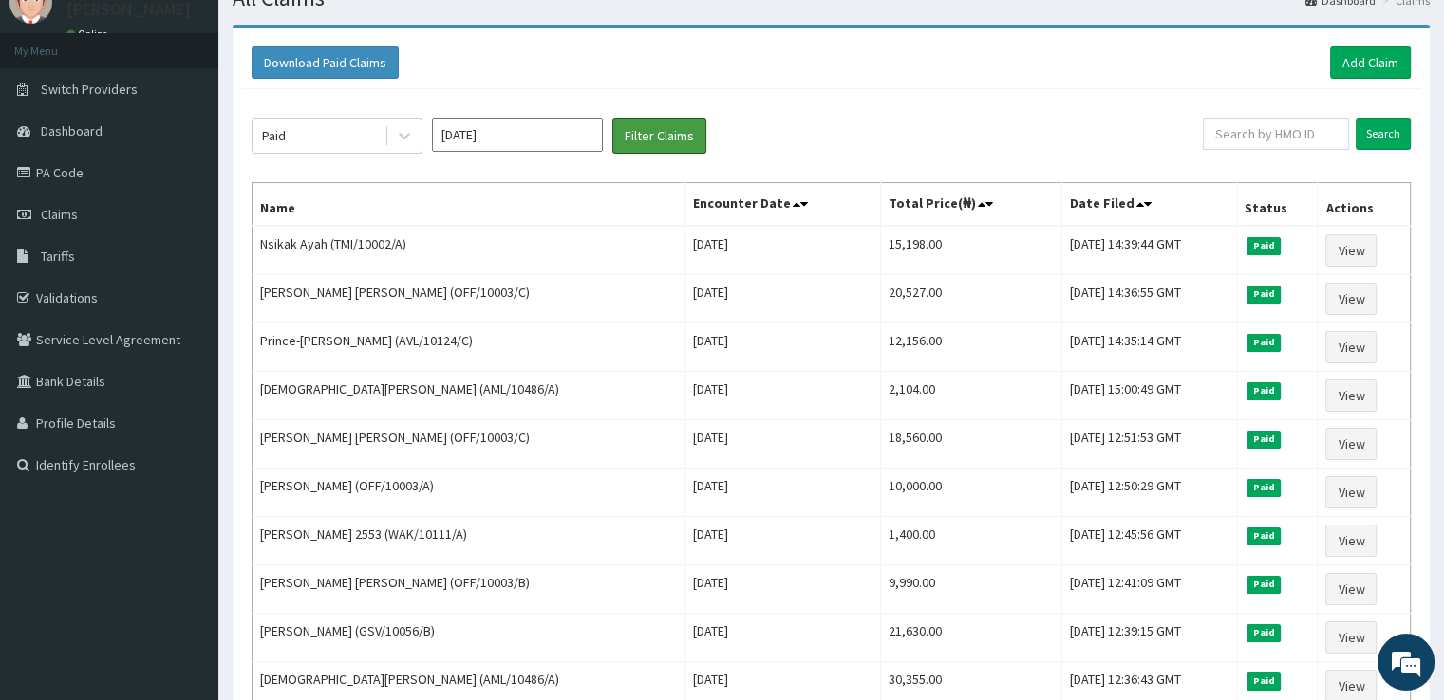
click at [655, 138] on button "Filter Claims" at bounding box center [659, 136] width 94 height 36
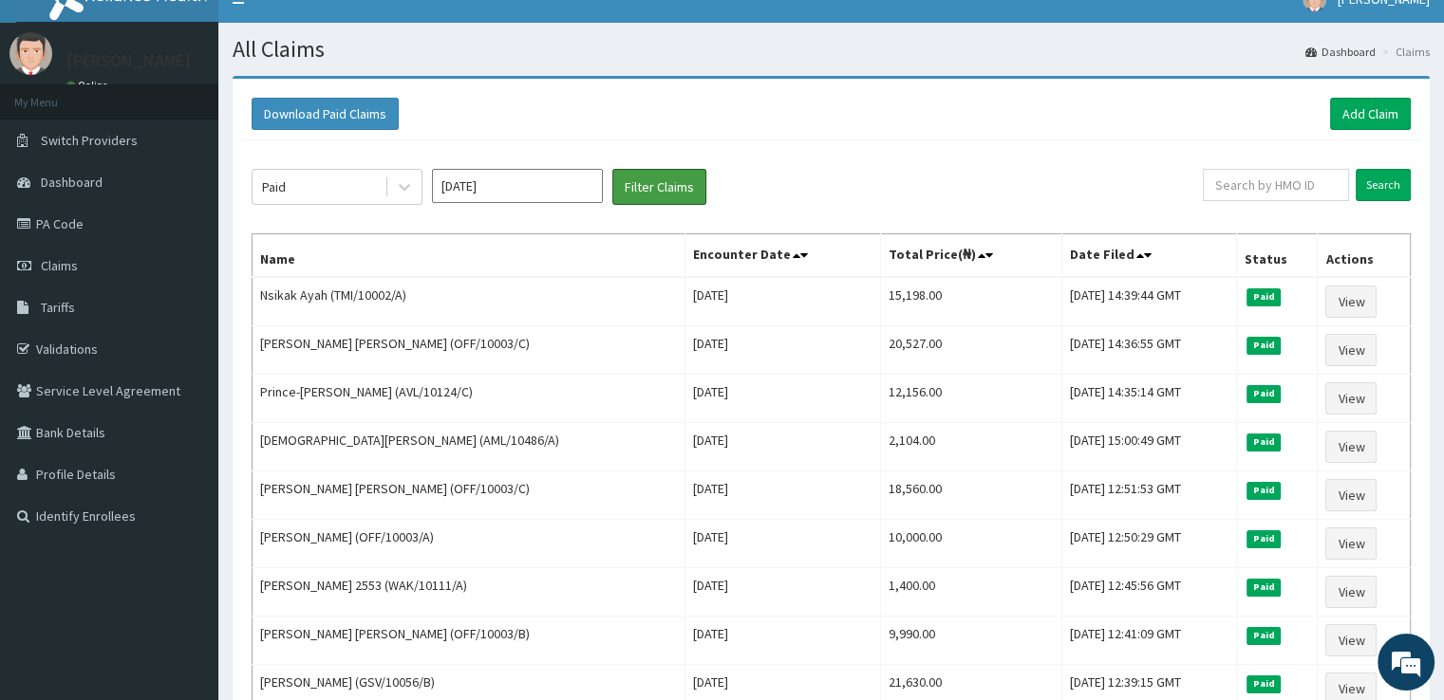
scroll to position [0, 0]
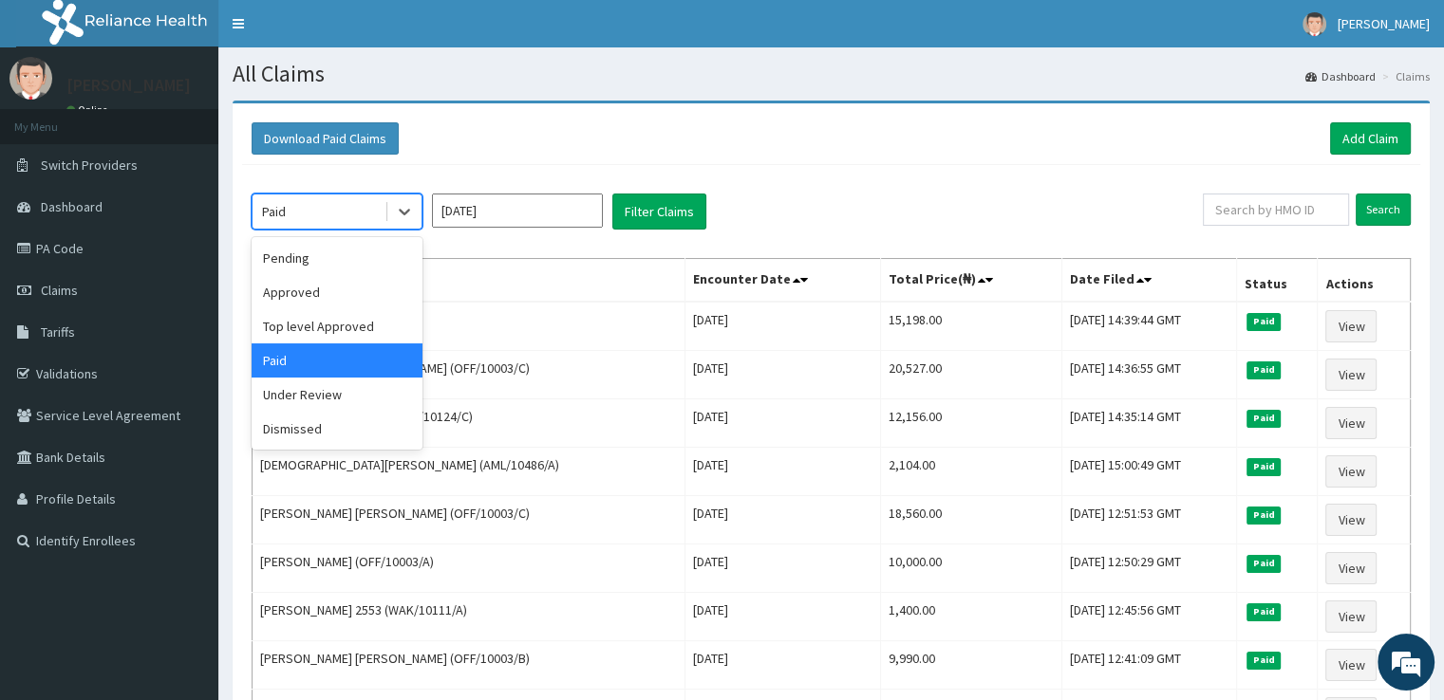
click at [404, 209] on icon at bounding box center [404, 211] width 19 height 19
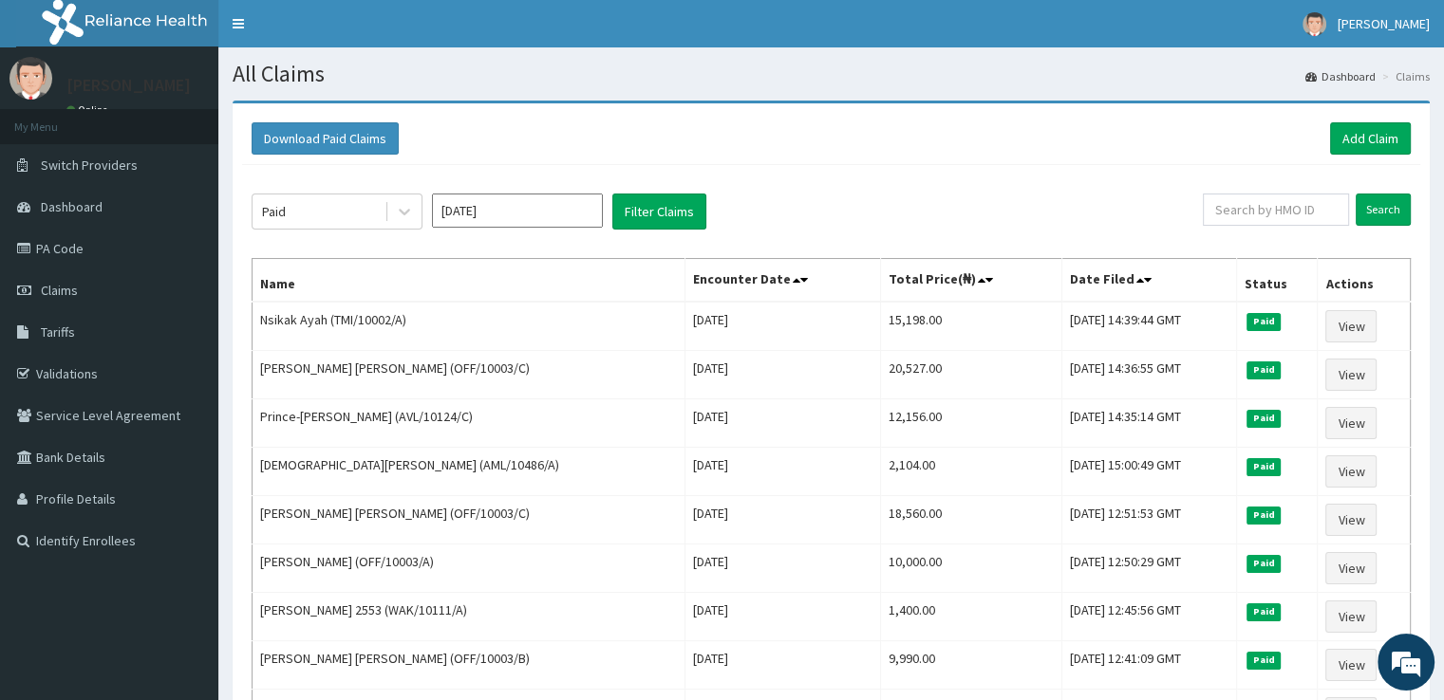
click at [67, 243] on link "PA Code" at bounding box center [109, 249] width 218 height 42
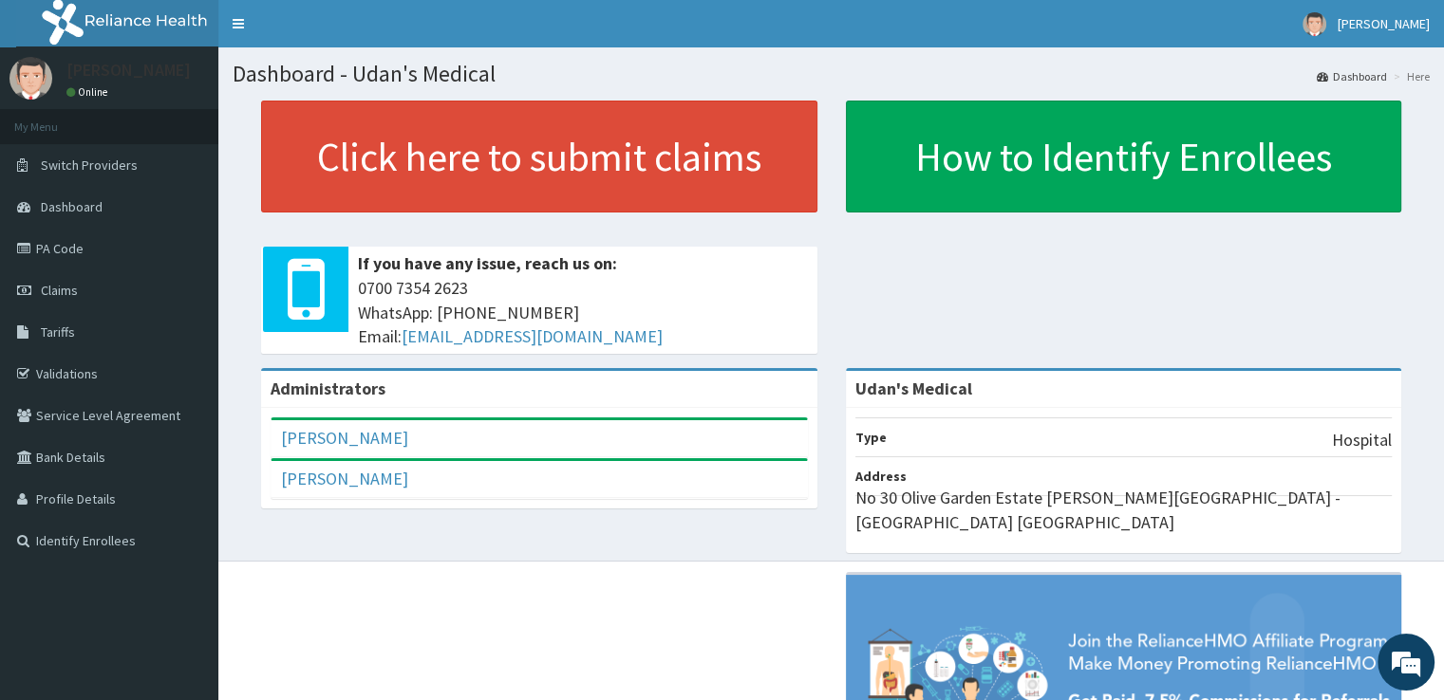
click at [71, 240] on link "PA Code" at bounding box center [109, 249] width 218 height 42
